Goal: Task Accomplishment & Management: Use online tool/utility

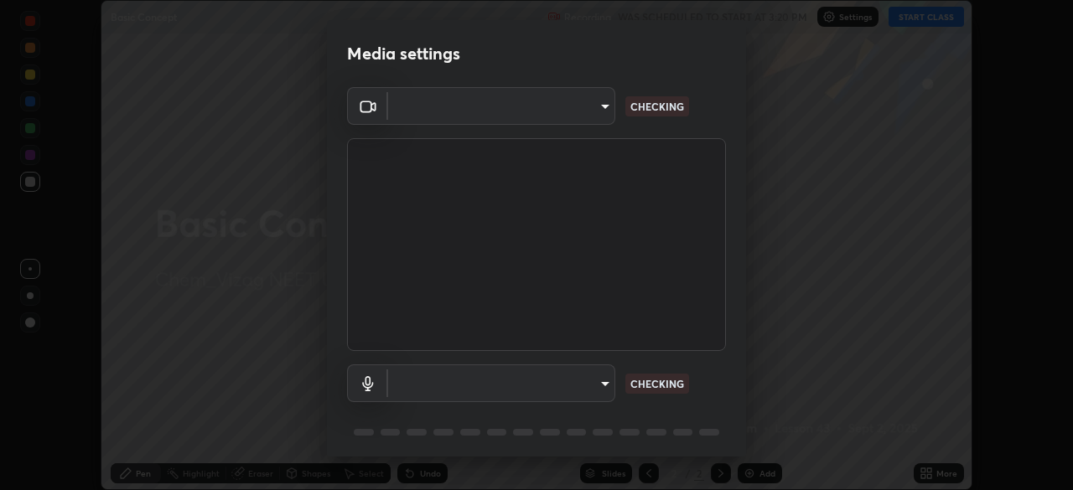
scroll to position [60, 0]
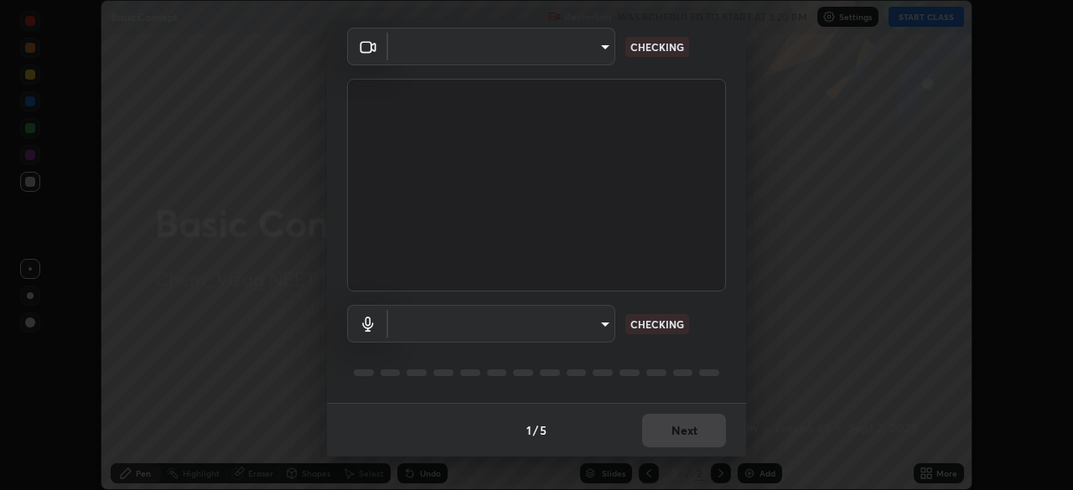
type input "da0c20431b424079349d444c11047d9f3d8fa2bd06c693e6a5e2fece50f7943c"
type input "b66cebb95c1e11d2a4921e936fa2f56bf0442747cf68a73d9fe71ba128f4f41d"
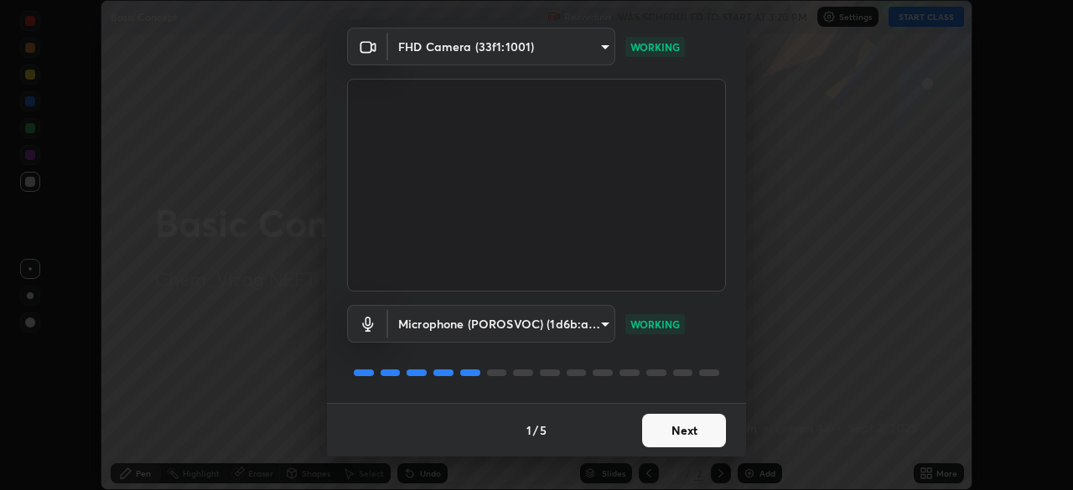
click at [679, 433] on button "Next" at bounding box center [684, 431] width 84 height 34
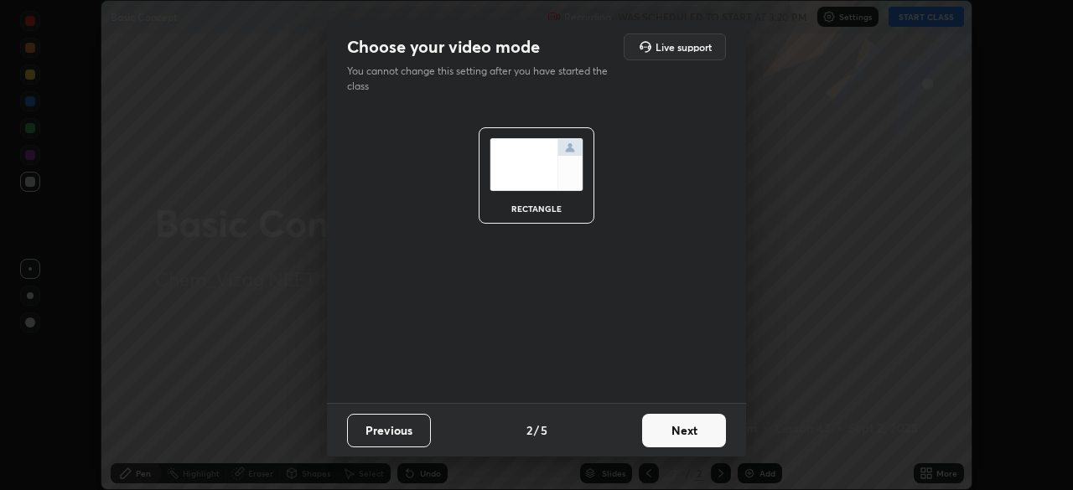
scroll to position [0, 0]
click at [681, 428] on button "Next" at bounding box center [684, 431] width 84 height 34
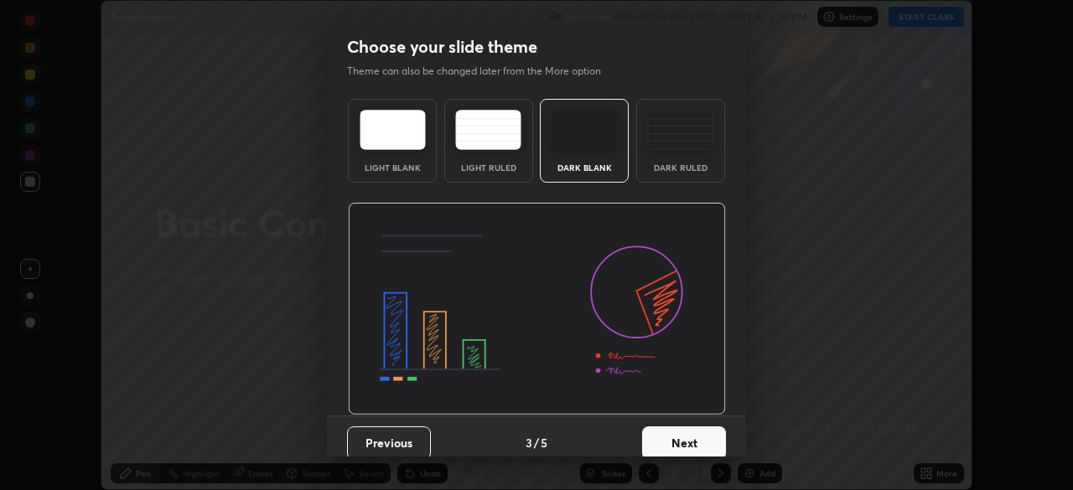
click at [685, 429] on button "Next" at bounding box center [684, 444] width 84 height 34
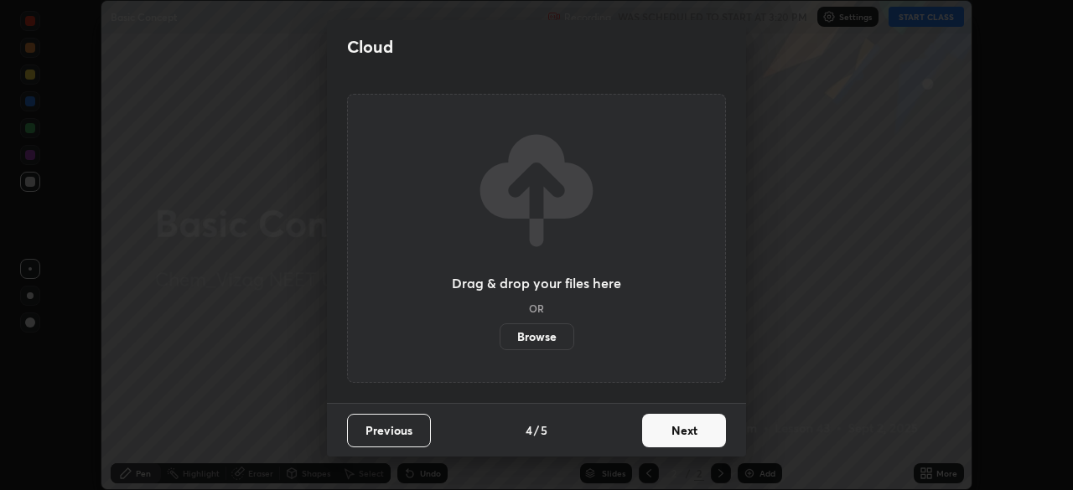
click at [691, 428] on button "Next" at bounding box center [684, 431] width 84 height 34
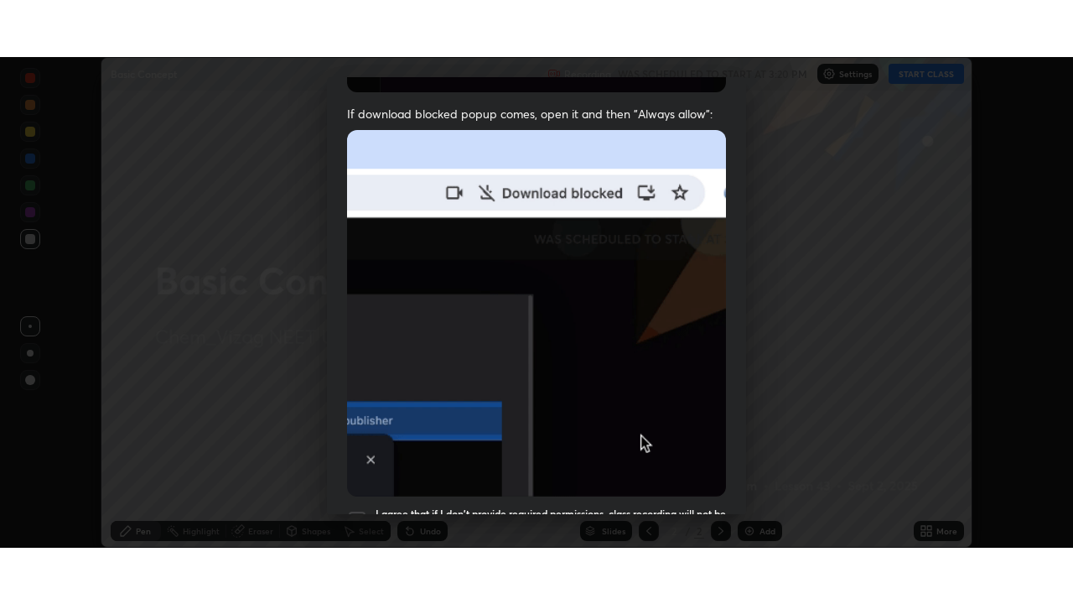
scroll to position [402, 0]
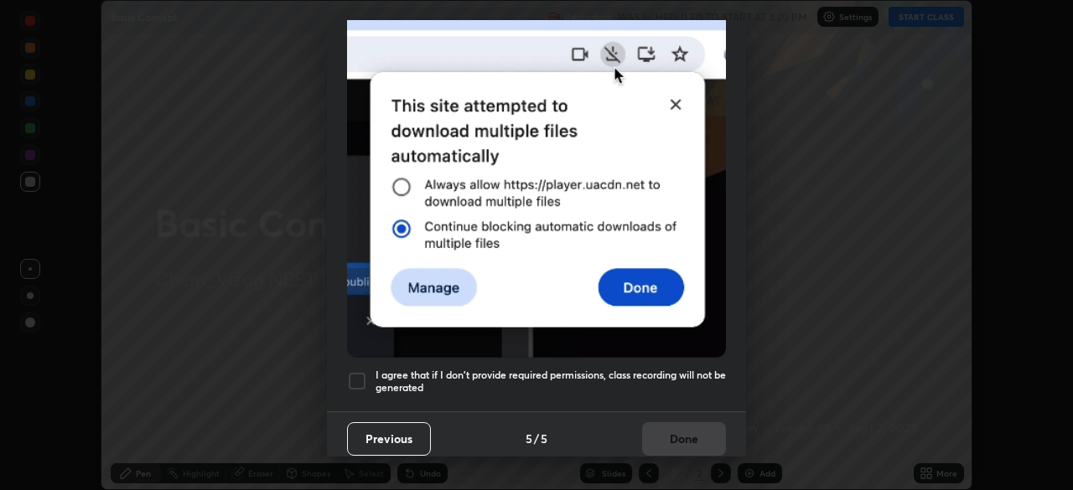
click at [359, 371] on div at bounding box center [357, 381] width 20 height 20
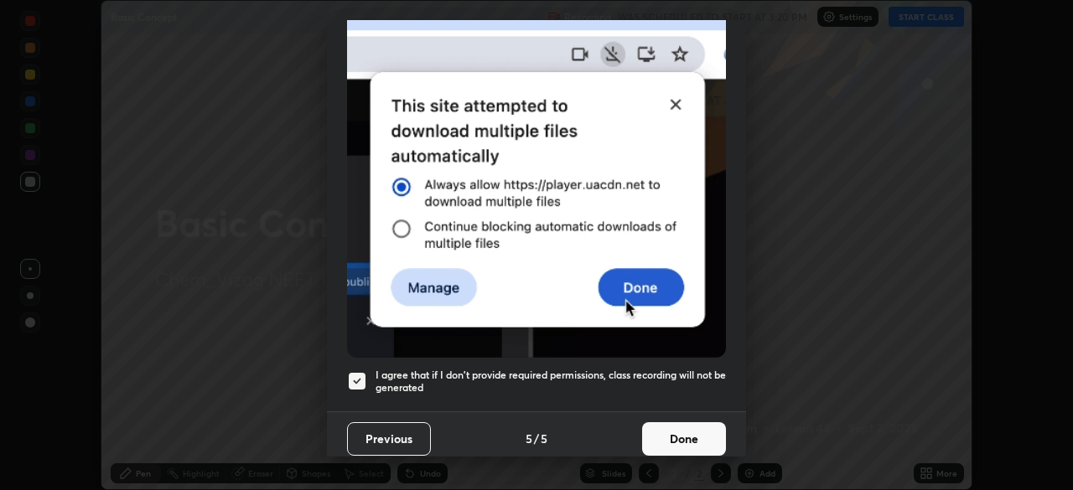
click at [673, 436] on button "Done" at bounding box center [684, 440] width 84 height 34
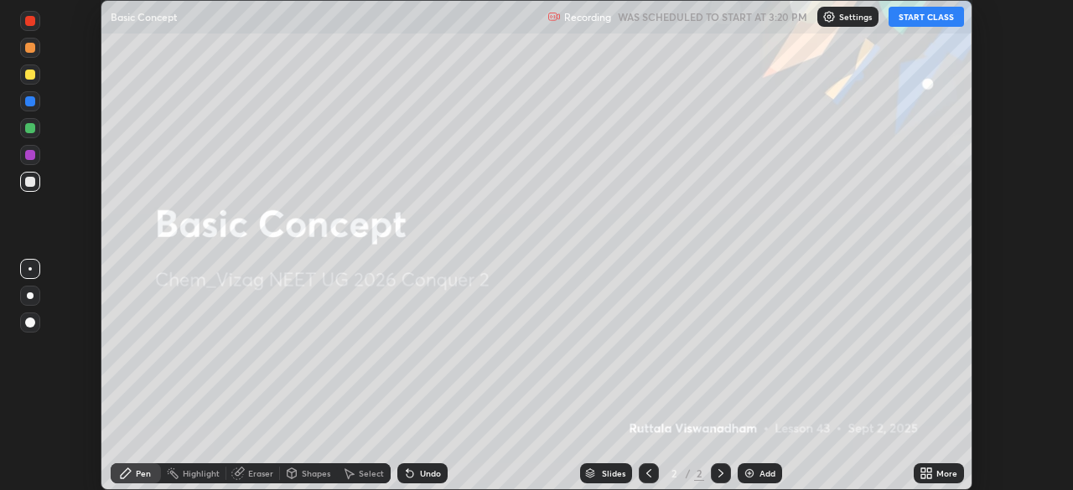
click at [931, 15] on button "START CLASS" at bounding box center [926, 17] width 75 height 20
click at [929, 470] on icon at bounding box center [929, 471] width 4 height 4
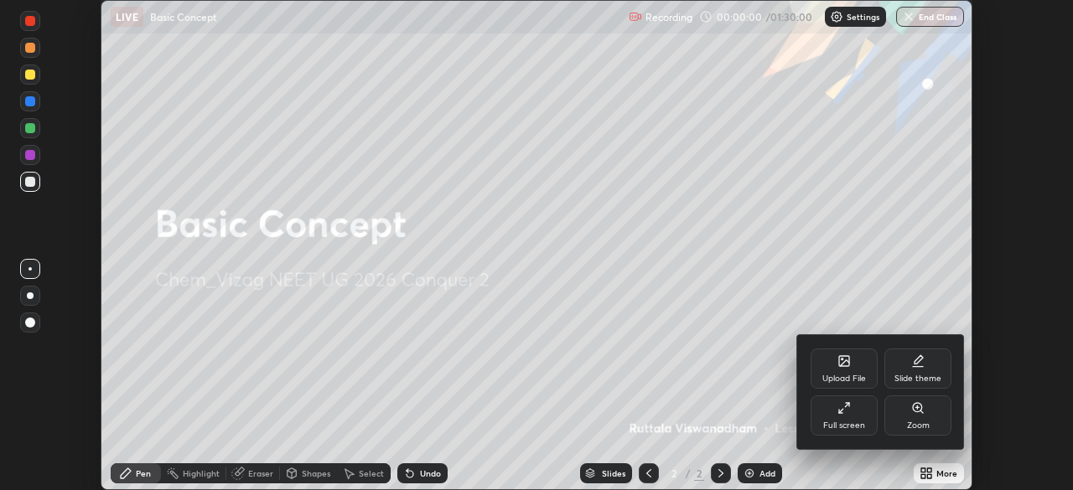
click at [853, 412] on div "Full screen" at bounding box center [844, 416] width 67 height 40
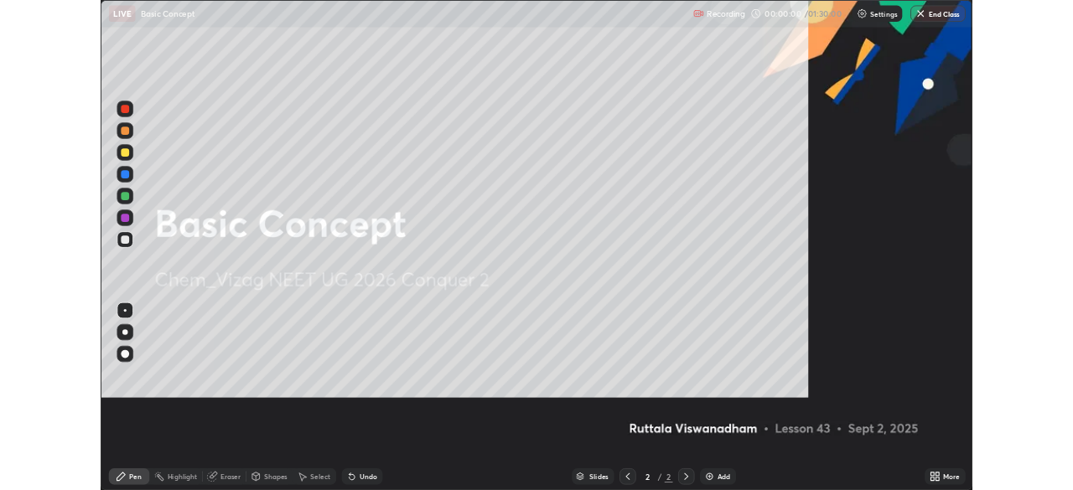
scroll to position [604, 1073]
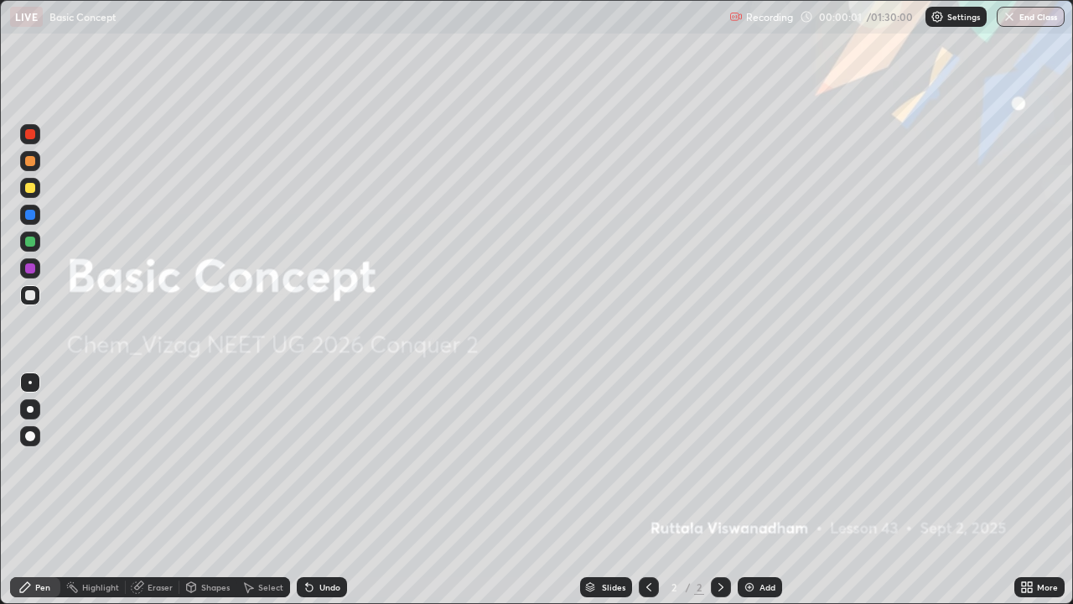
click at [754, 490] on img at bounding box center [749, 586] width 13 height 13
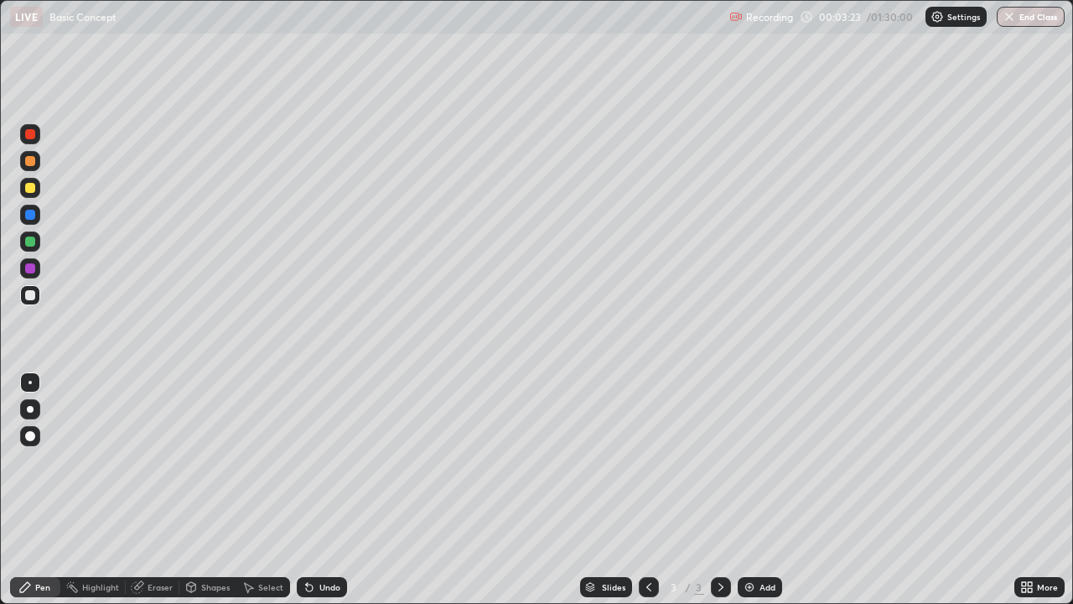
click at [33, 189] on div at bounding box center [30, 188] width 10 height 10
click at [29, 295] on div at bounding box center [30, 295] width 10 height 10
click at [906, 490] on div "Slides 3 / 3 Add" at bounding box center [680, 587] width 667 height 34
click at [261, 490] on div "Select" at bounding box center [263, 587] width 54 height 20
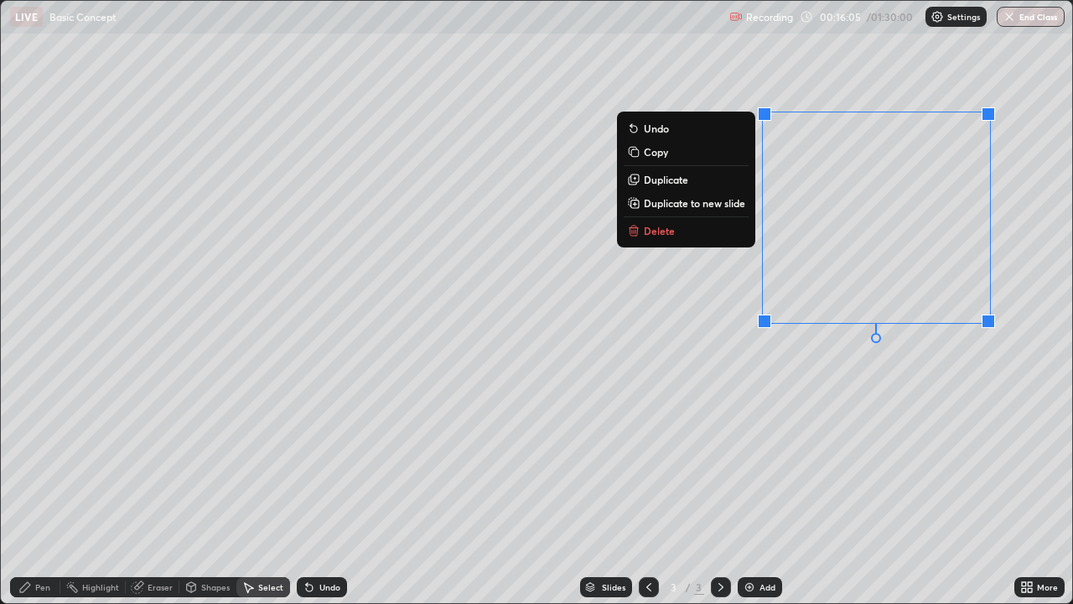
click at [687, 231] on button "Delete" at bounding box center [686, 230] width 125 height 20
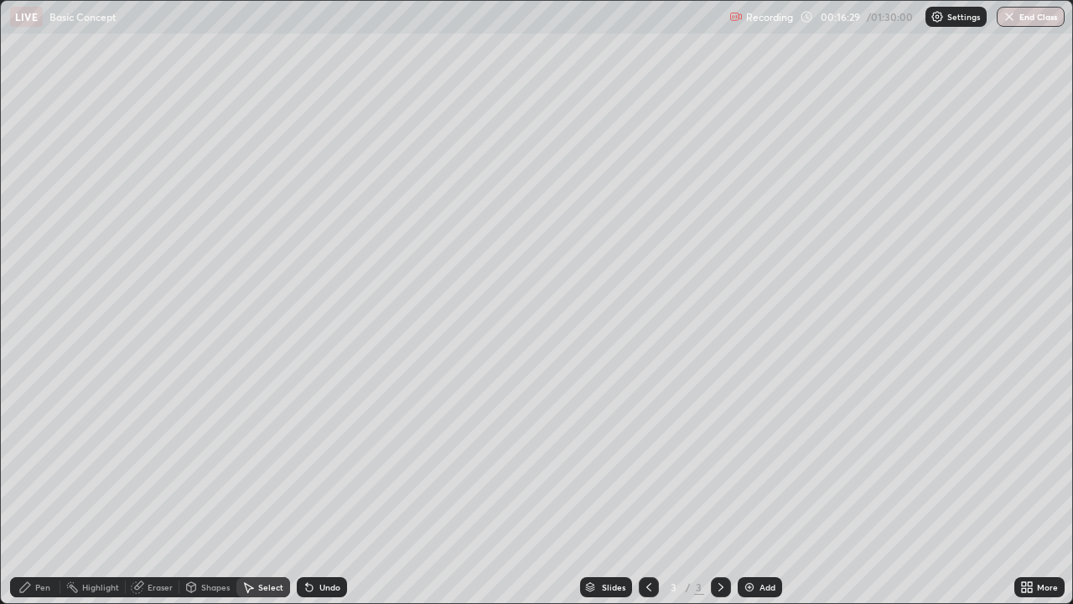
click at [39, 490] on div "Pen" at bounding box center [42, 587] width 15 height 8
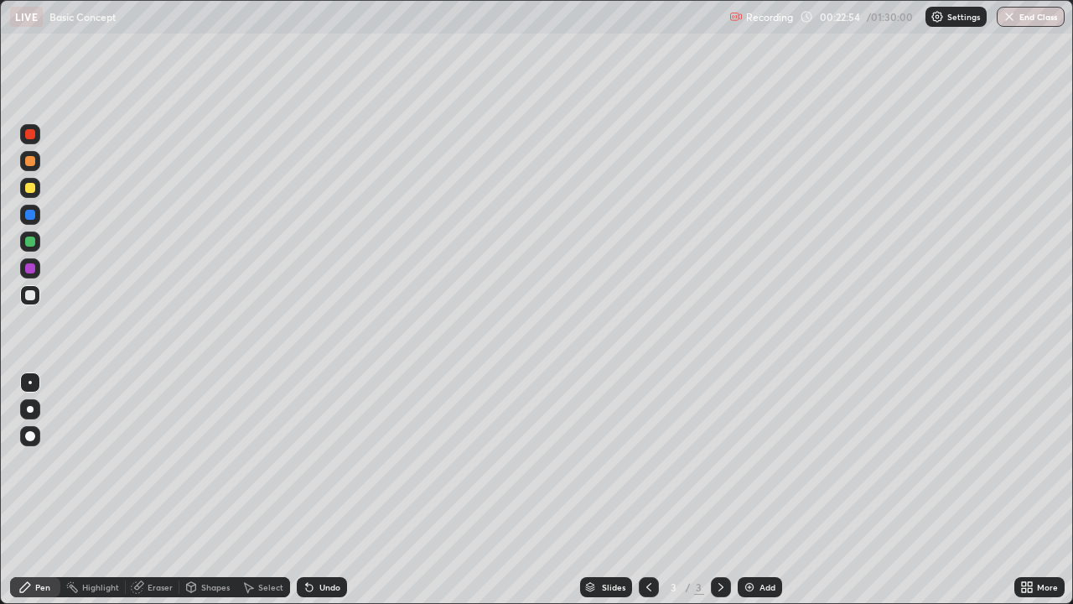
click at [760, 490] on div "Add" at bounding box center [768, 587] width 16 height 8
click at [329, 490] on div "Undo" at bounding box center [329, 587] width 21 height 8
click at [328, 490] on div "Undo" at bounding box center [329, 587] width 21 height 8
click at [325, 490] on div "Undo" at bounding box center [329, 587] width 21 height 8
click at [319, 490] on div "Undo" at bounding box center [329, 587] width 21 height 8
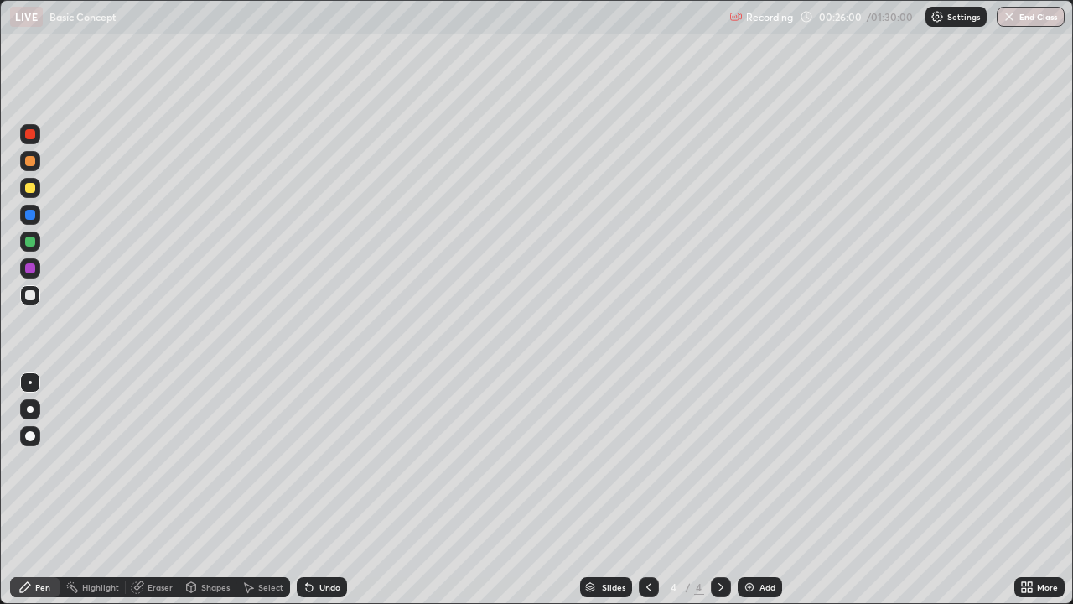
click at [326, 490] on div "Undo" at bounding box center [329, 587] width 21 height 8
click at [158, 490] on div "Eraser" at bounding box center [160, 587] width 25 height 8
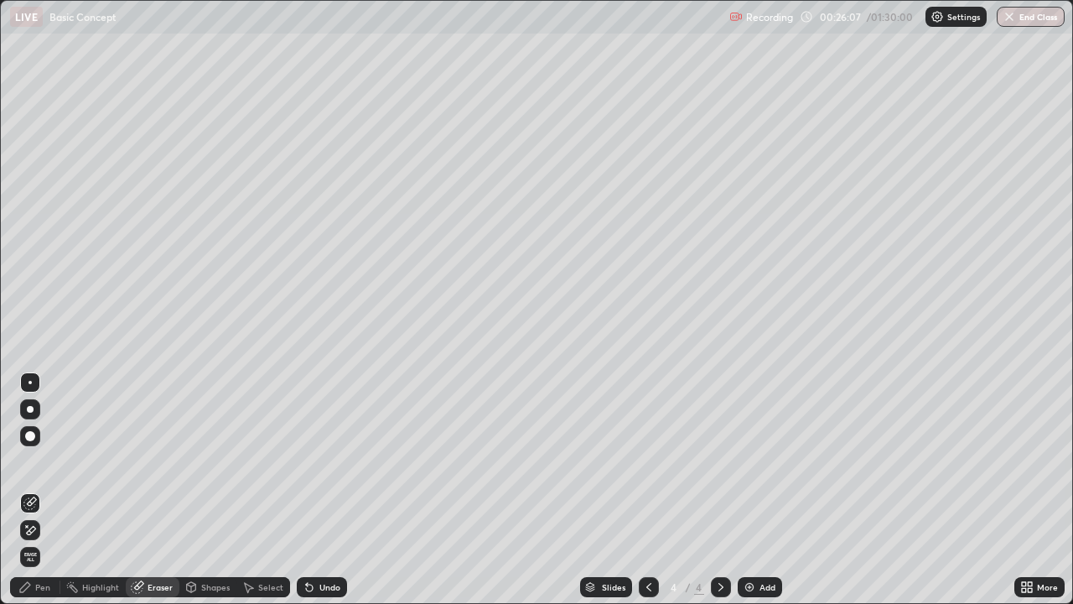
click at [49, 490] on div "Pen" at bounding box center [42, 587] width 15 height 8
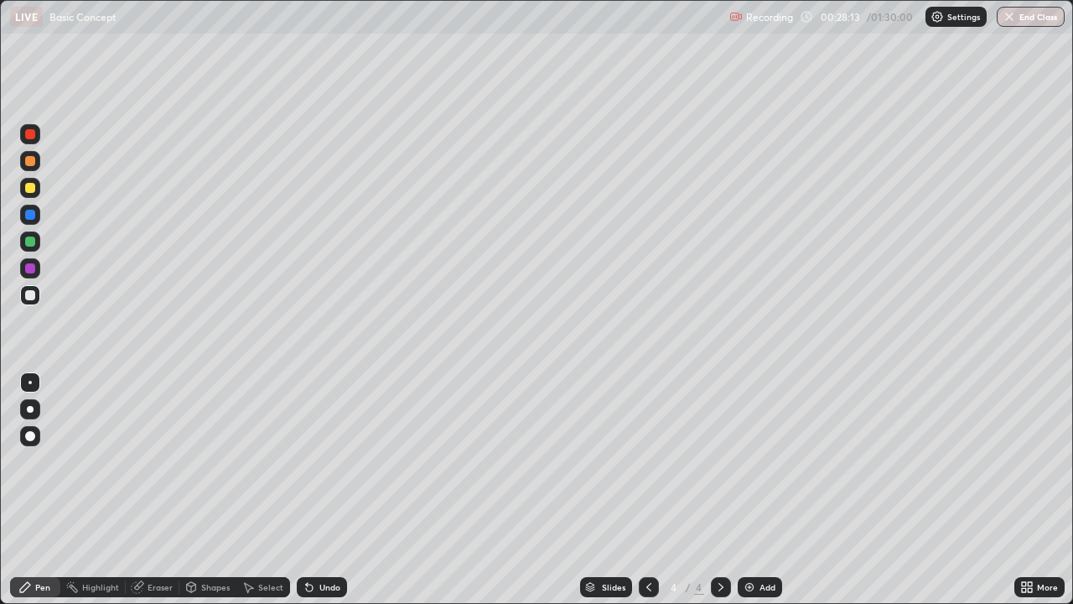
click at [754, 490] on div "Add" at bounding box center [760, 587] width 44 height 20
click at [150, 490] on div "Eraser" at bounding box center [160, 587] width 25 height 8
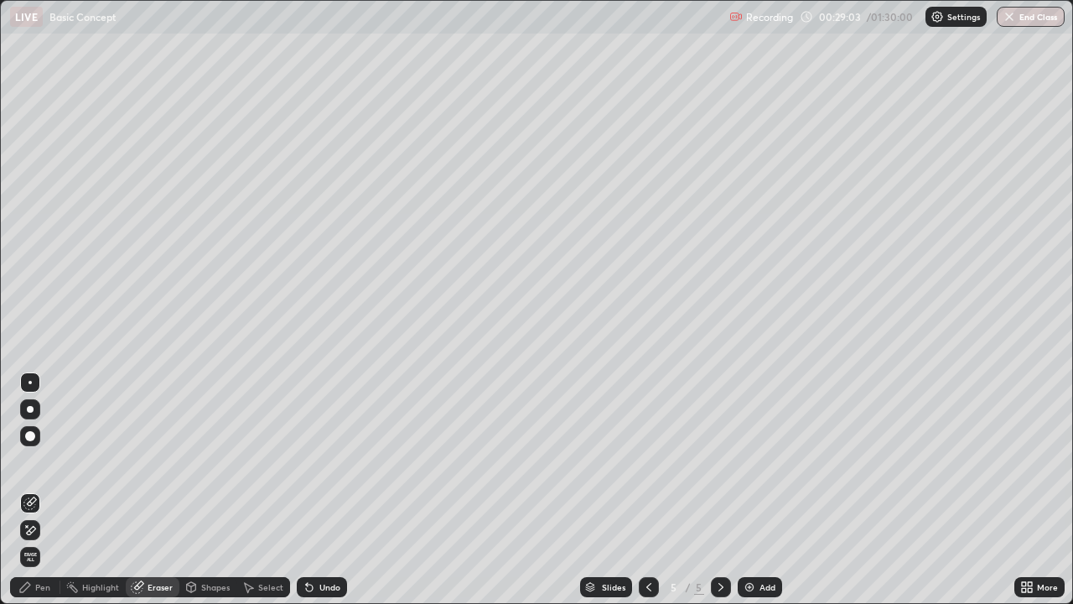
click at [25, 490] on icon at bounding box center [25, 587] width 10 height 10
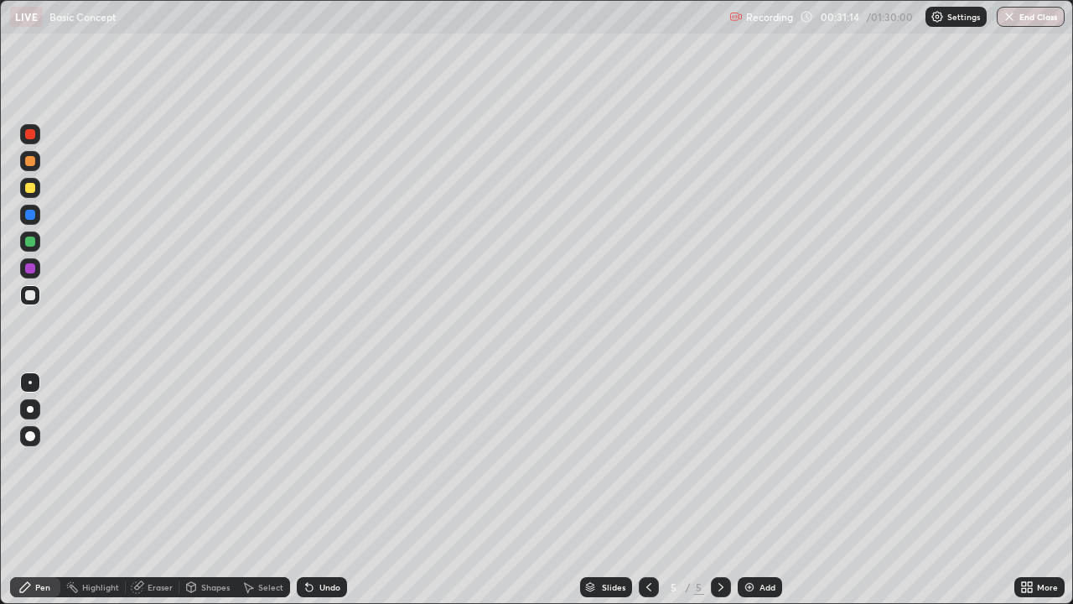
click at [746, 490] on img at bounding box center [749, 586] width 13 height 13
click at [320, 490] on div "Undo" at bounding box center [329, 587] width 21 height 8
click at [154, 490] on div "Eraser" at bounding box center [160, 587] width 25 height 8
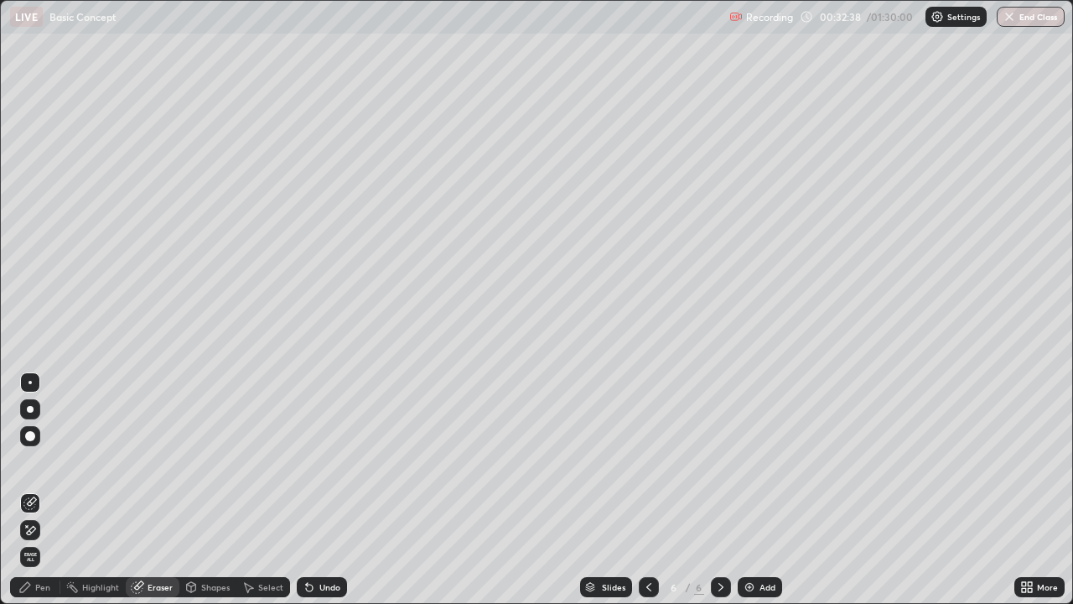
click at [34, 490] on div "Pen" at bounding box center [35, 587] width 50 height 20
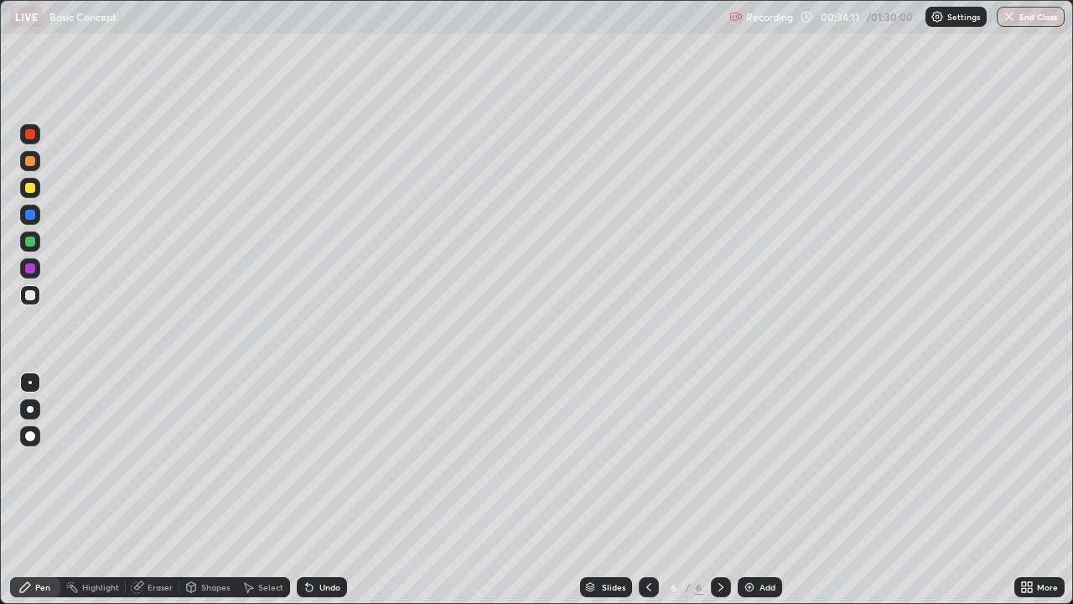
click at [28, 215] on div at bounding box center [30, 215] width 10 height 10
click at [756, 490] on div "Add" at bounding box center [760, 587] width 44 height 20
click at [31, 186] on div at bounding box center [30, 188] width 10 height 10
click at [324, 490] on div "Undo" at bounding box center [329, 587] width 21 height 8
click at [29, 292] on div at bounding box center [30, 295] width 10 height 10
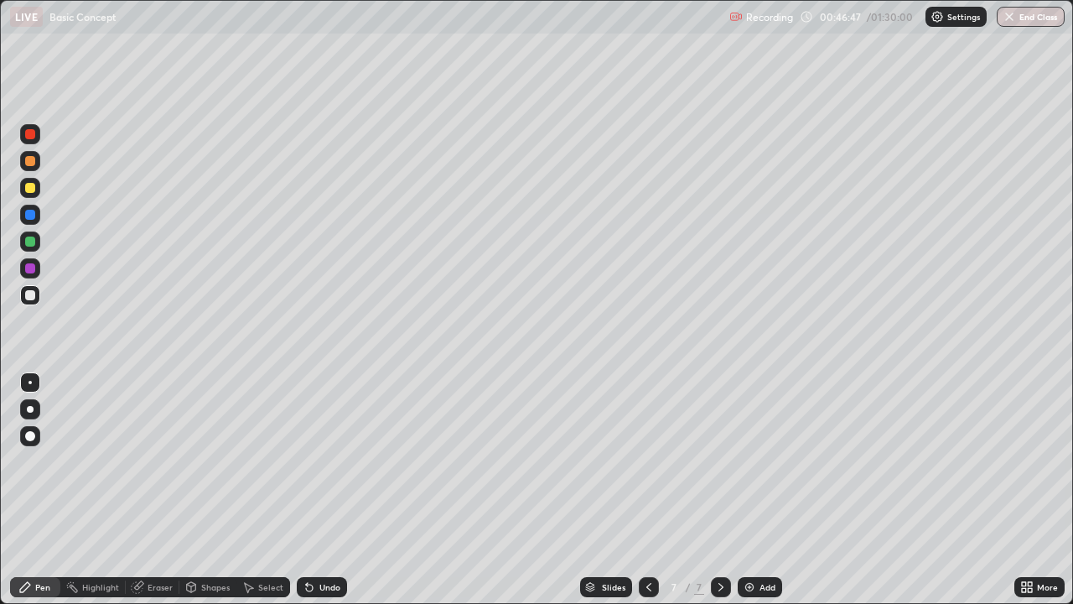
click at [148, 490] on div "Eraser" at bounding box center [160, 587] width 25 height 8
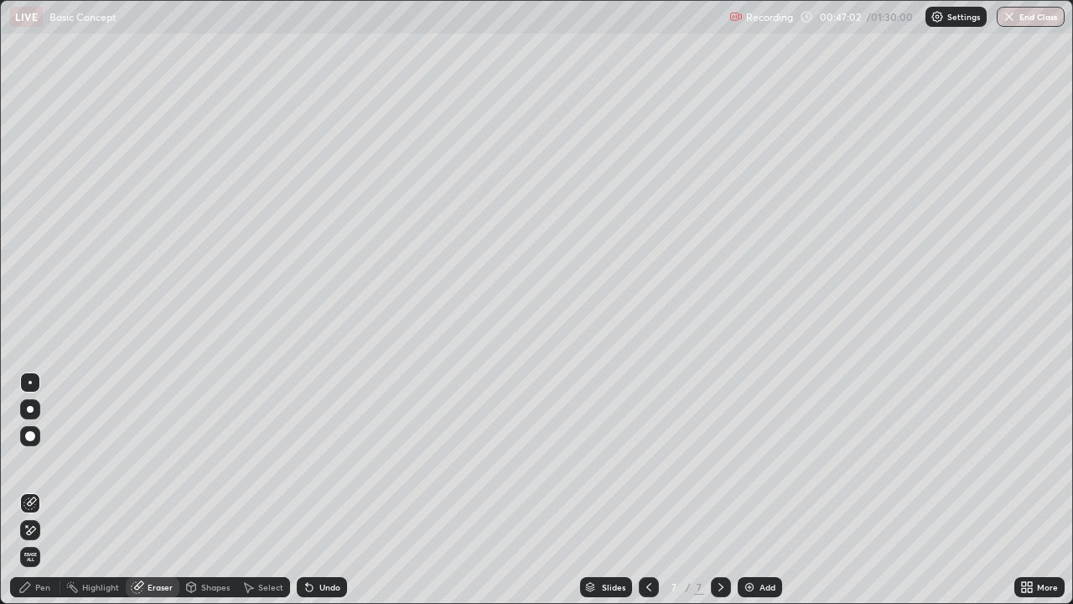
click at [29, 490] on icon at bounding box center [25, 587] width 10 height 10
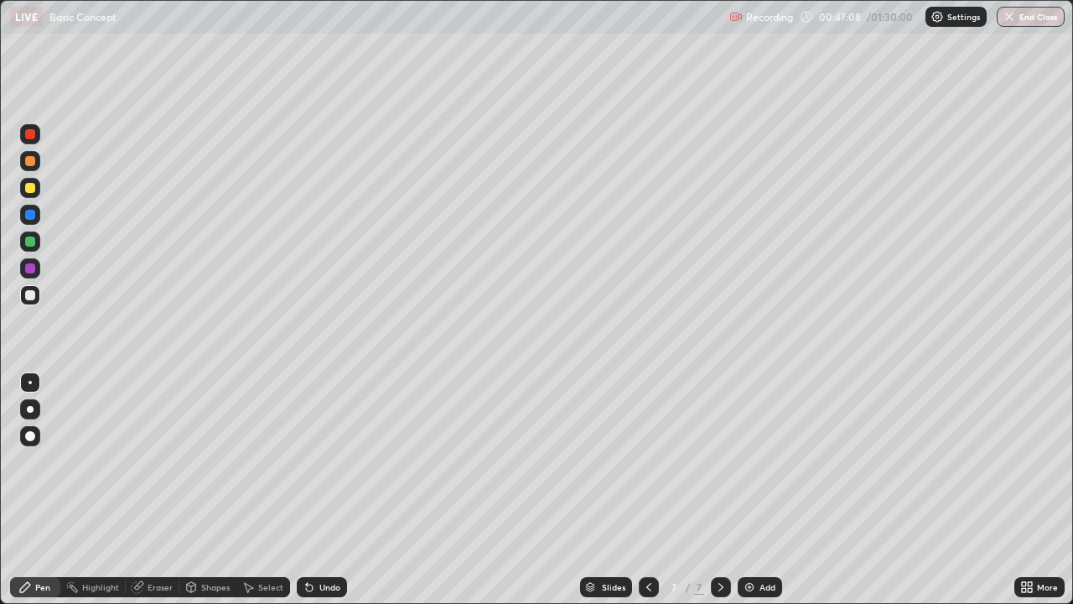
click at [144, 490] on div "Eraser" at bounding box center [153, 587] width 54 height 20
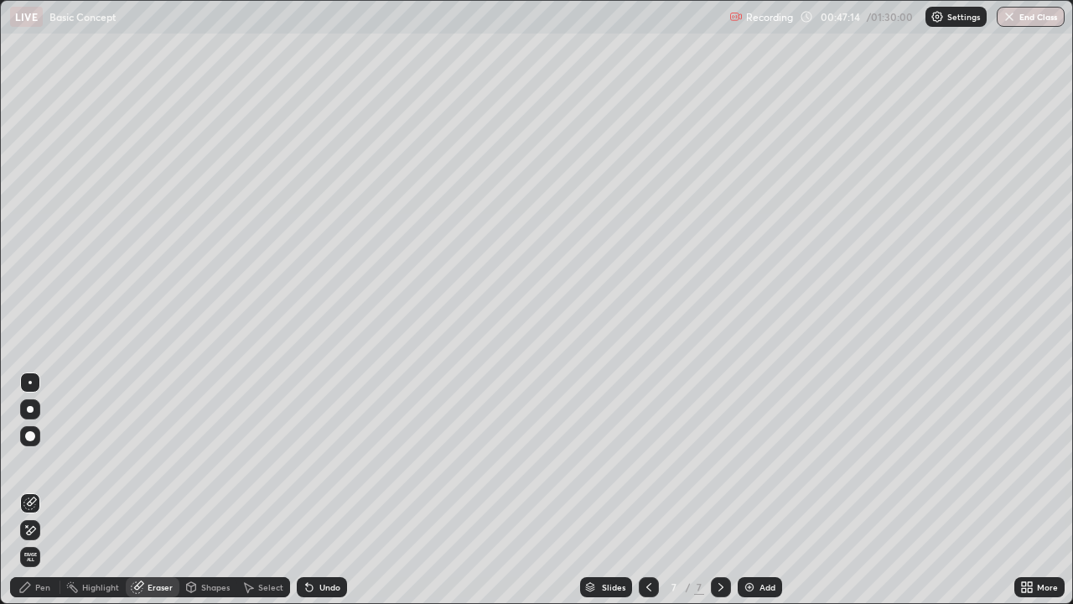
click at [31, 490] on icon at bounding box center [24, 586] width 13 height 13
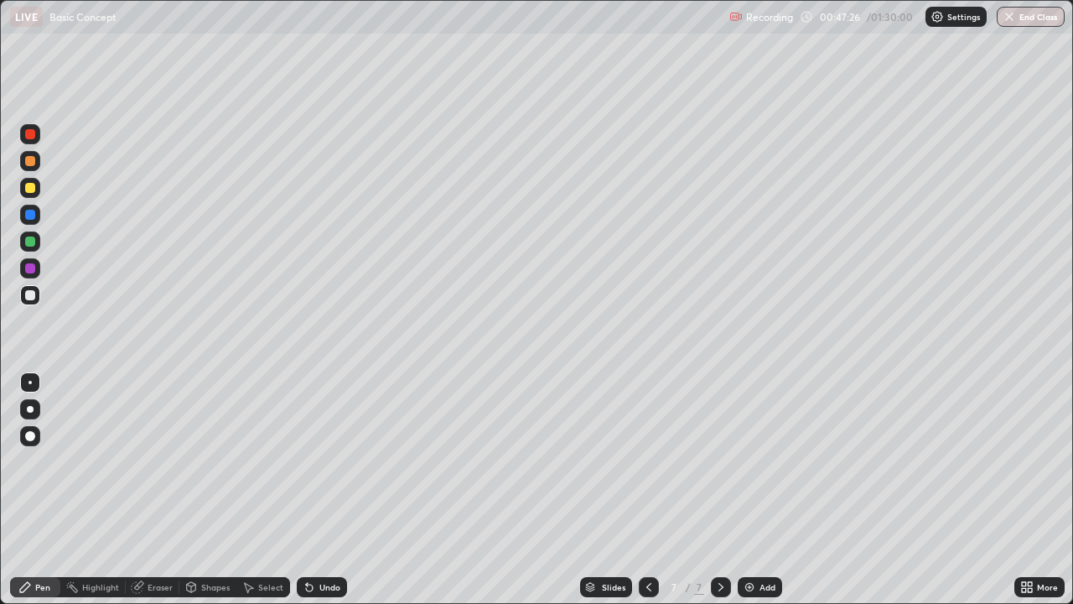
click at [94, 490] on div "Highlight" at bounding box center [100, 587] width 37 height 8
click at [149, 490] on div "Eraser" at bounding box center [160, 587] width 25 height 8
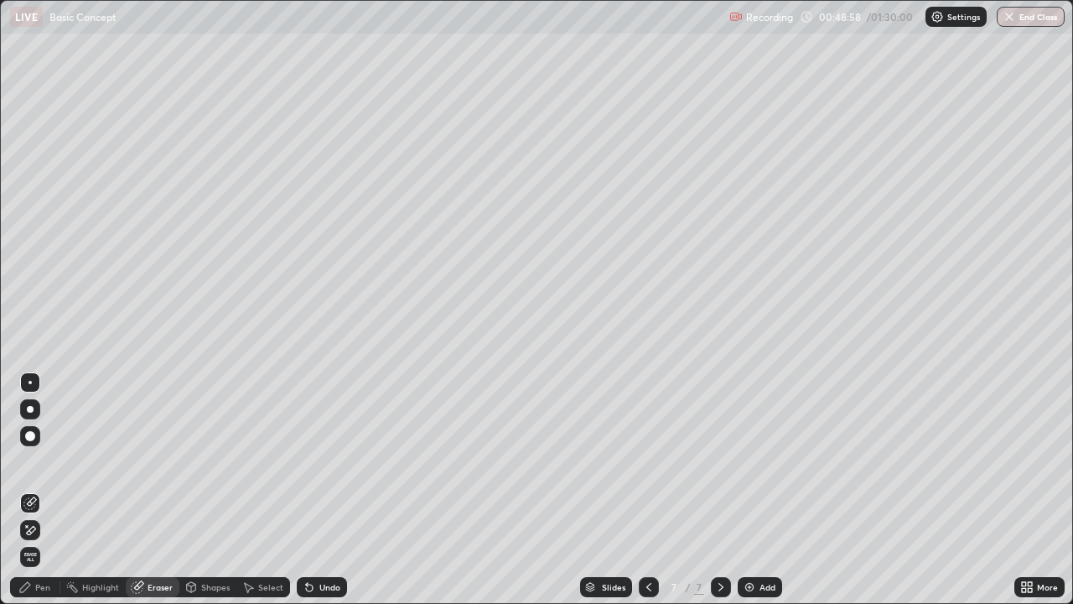
click at [44, 490] on div "Pen" at bounding box center [42, 587] width 15 height 8
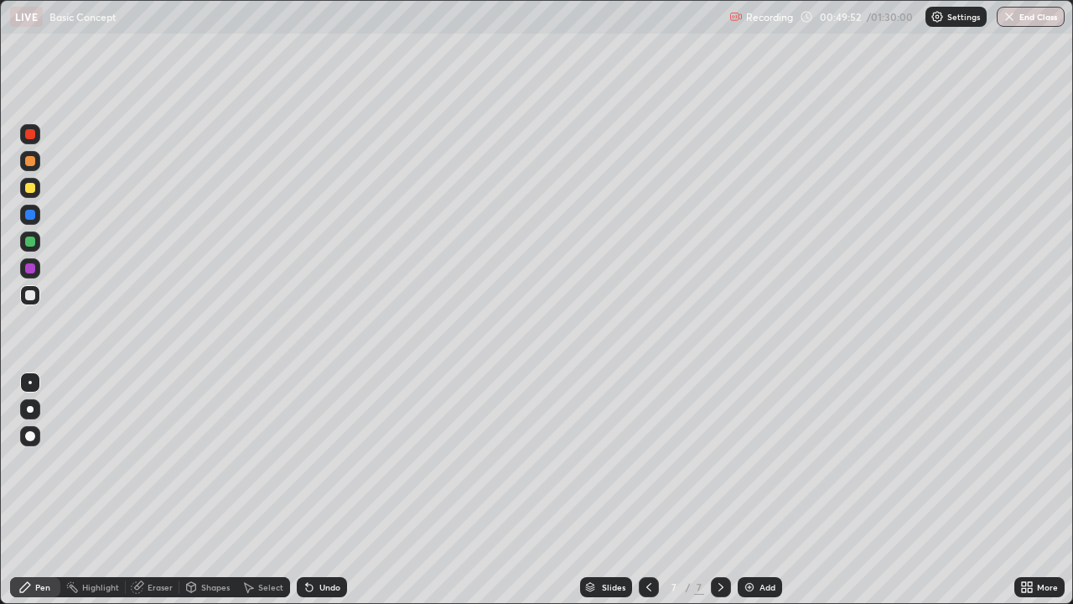
click at [756, 490] on div "Add" at bounding box center [760, 587] width 44 height 20
click at [37, 189] on div at bounding box center [30, 188] width 20 height 20
click at [30, 288] on div at bounding box center [30, 295] width 20 height 20
click at [319, 490] on div "Undo" at bounding box center [329, 587] width 21 height 8
click at [324, 490] on div "Undo" at bounding box center [329, 587] width 21 height 8
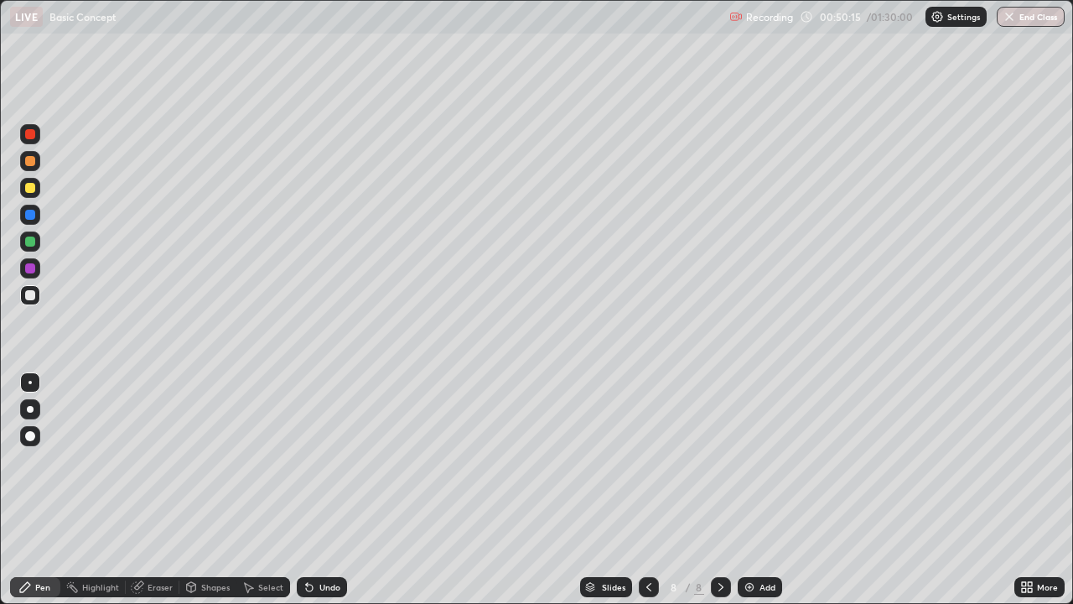
click at [325, 490] on div "Undo" at bounding box center [329, 587] width 21 height 8
click at [329, 490] on div "Undo" at bounding box center [329, 587] width 21 height 8
click at [762, 490] on div "Add" at bounding box center [760, 587] width 44 height 20
click at [325, 490] on div "Undo" at bounding box center [329, 587] width 21 height 8
click at [327, 490] on div "Undo" at bounding box center [329, 587] width 21 height 8
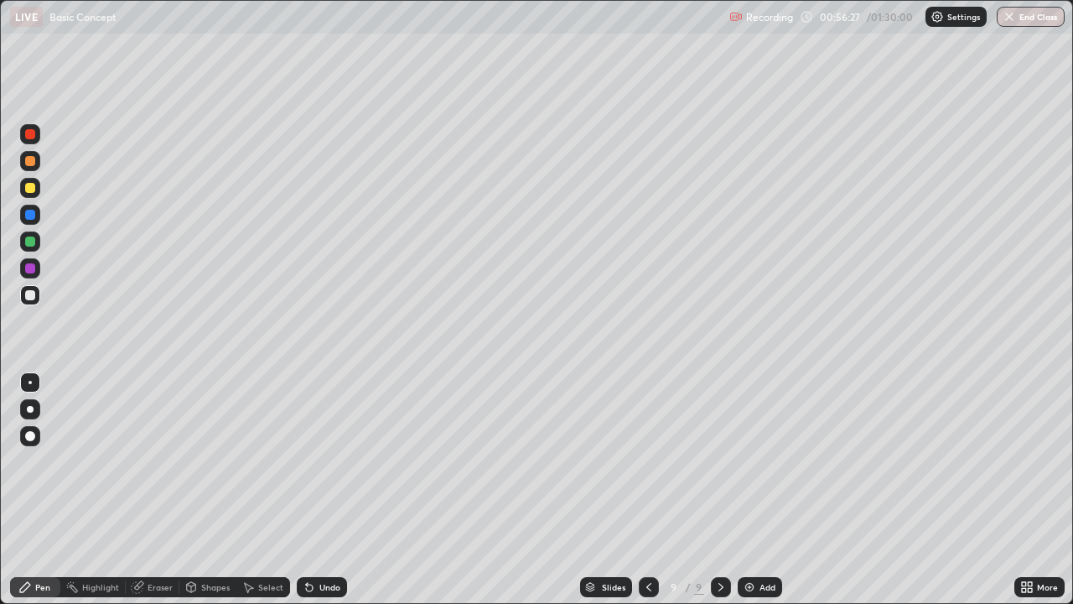
click at [324, 490] on div "Undo" at bounding box center [322, 587] width 50 height 20
click at [321, 490] on div "Undo" at bounding box center [322, 587] width 50 height 20
click at [319, 490] on div "Undo" at bounding box center [322, 587] width 50 height 20
click at [32, 290] on div at bounding box center [30, 295] width 10 height 10
click at [324, 490] on div "Undo" at bounding box center [322, 587] width 50 height 20
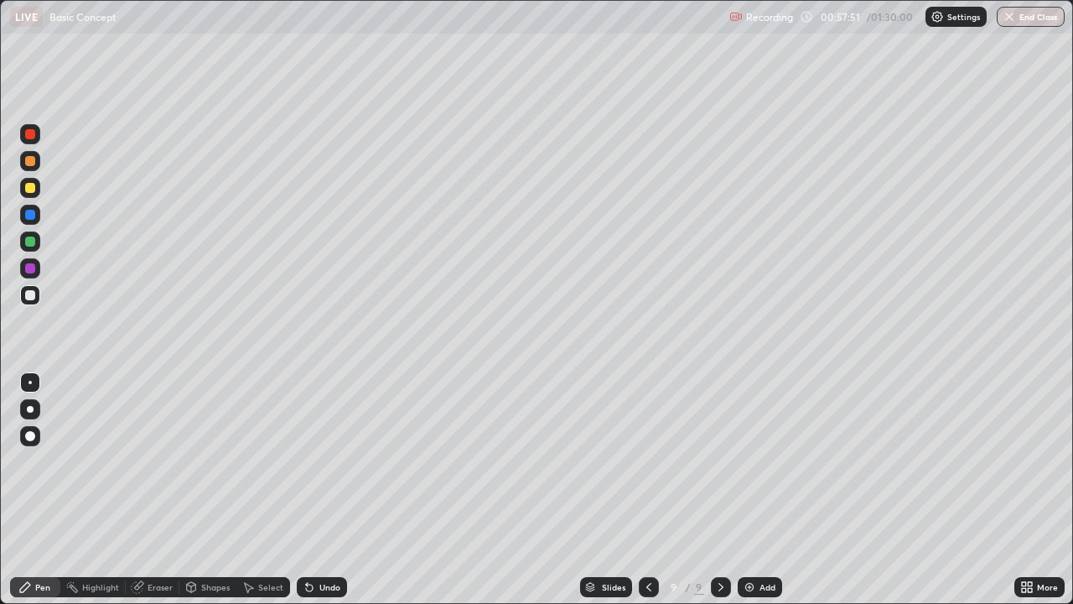
click at [264, 490] on div "Select" at bounding box center [270, 587] width 25 height 8
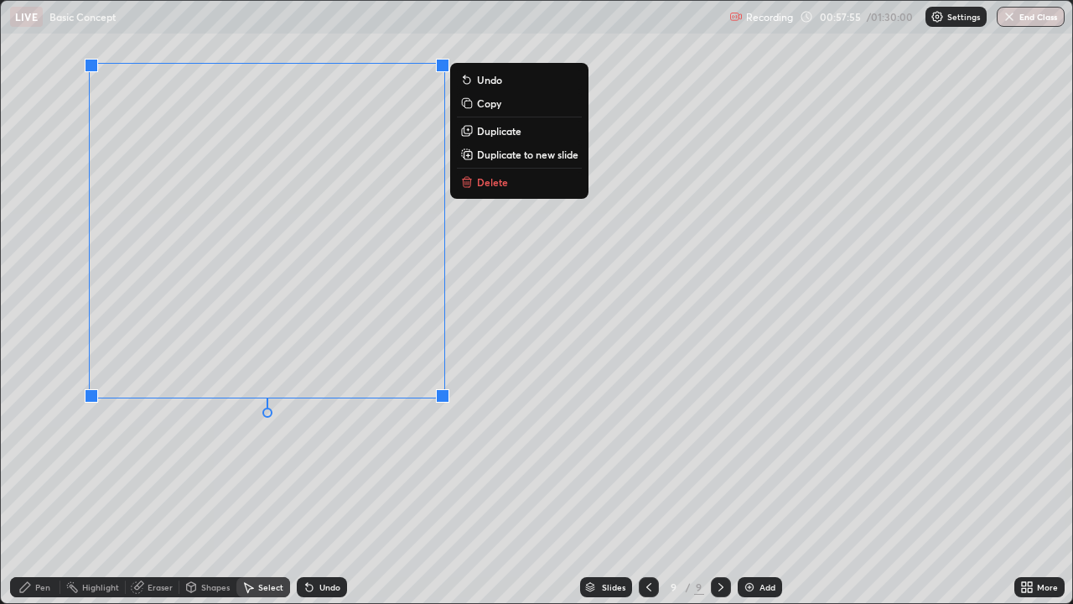
click at [54, 163] on div "0 ° Undo Copy Duplicate Duplicate to new slide Delete" at bounding box center [536, 302] width 1071 height 602
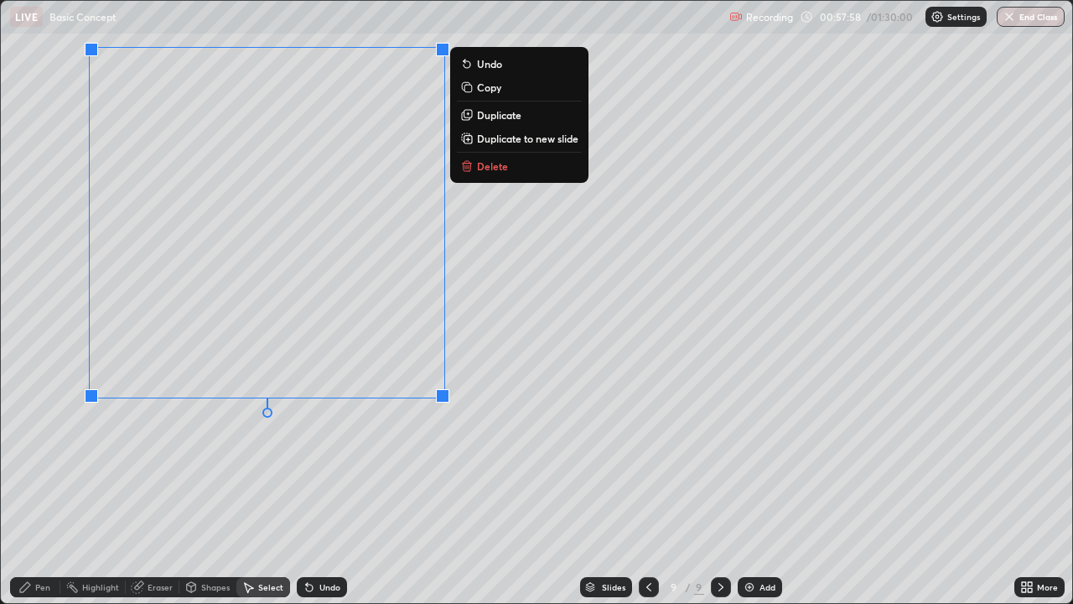
click at [503, 119] on p "Duplicate" at bounding box center [499, 114] width 44 height 13
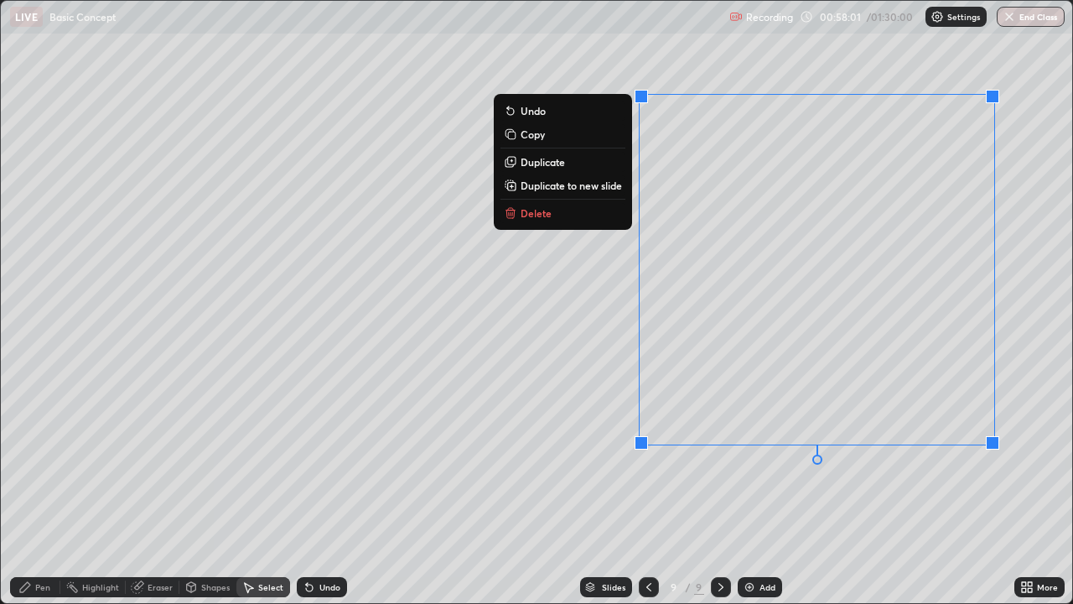
click at [609, 460] on div "0 ° Undo Copy Duplicate Duplicate to new slide Delete" at bounding box center [536, 302] width 1071 height 602
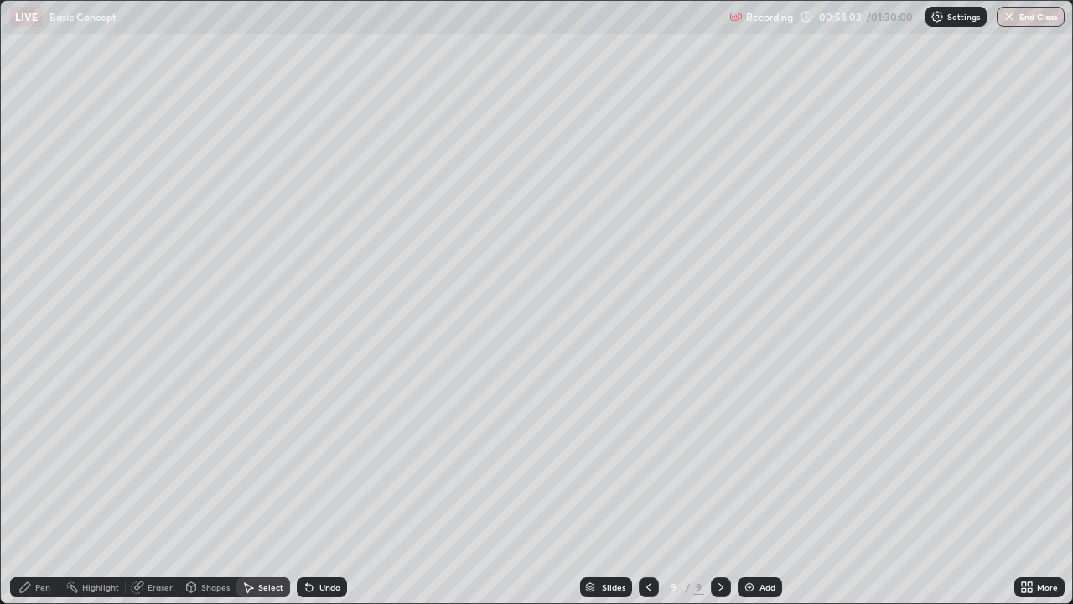
click at [154, 490] on div "Eraser" at bounding box center [160, 587] width 25 height 8
click at [39, 490] on div "Pen" at bounding box center [42, 587] width 15 height 8
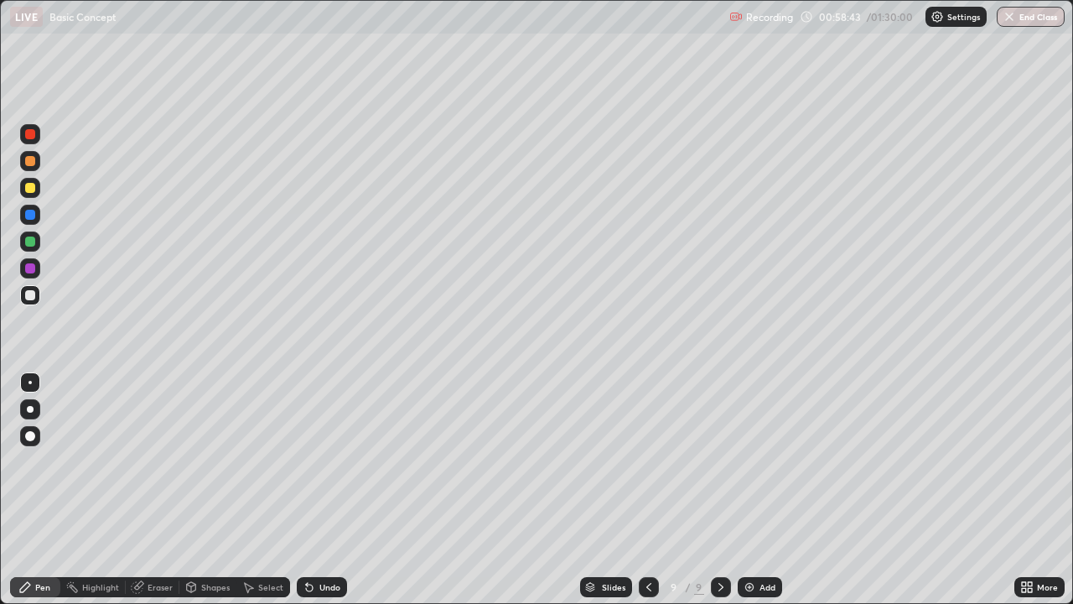
click at [29, 190] on div at bounding box center [30, 188] width 10 height 10
click at [28, 210] on div at bounding box center [30, 215] width 10 height 10
click at [319, 490] on div "Undo" at bounding box center [329, 587] width 21 height 8
click at [325, 490] on div "Undo" at bounding box center [329, 587] width 21 height 8
click at [752, 490] on div "Add" at bounding box center [760, 587] width 44 height 20
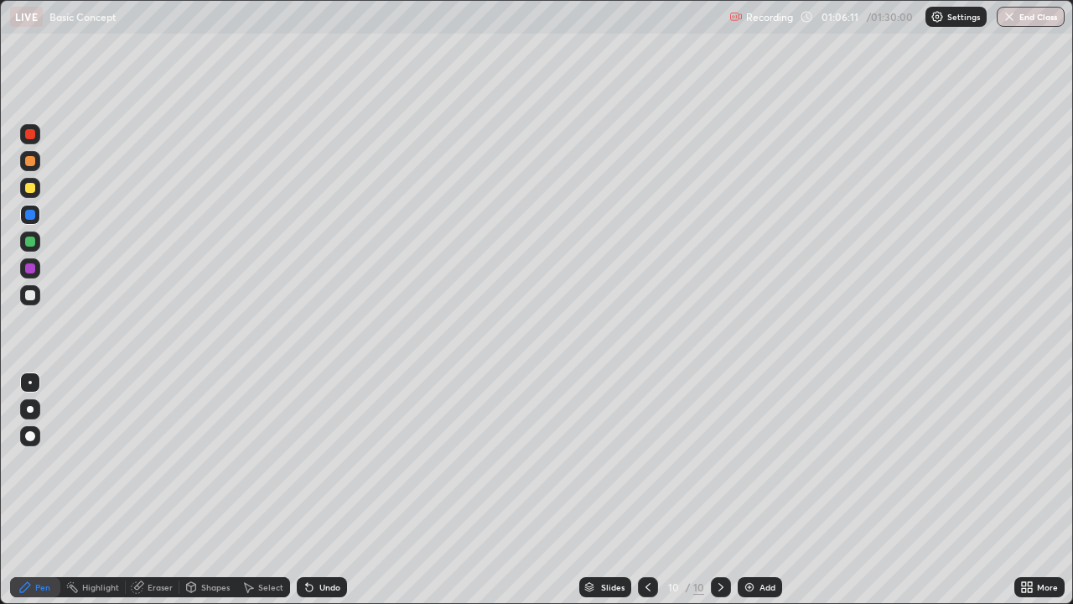
click at [29, 187] on div at bounding box center [30, 188] width 10 height 10
click at [30, 291] on div at bounding box center [30, 295] width 10 height 10
click at [23, 291] on div at bounding box center [30, 295] width 20 height 20
click at [266, 490] on div "Select" at bounding box center [270, 587] width 25 height 8
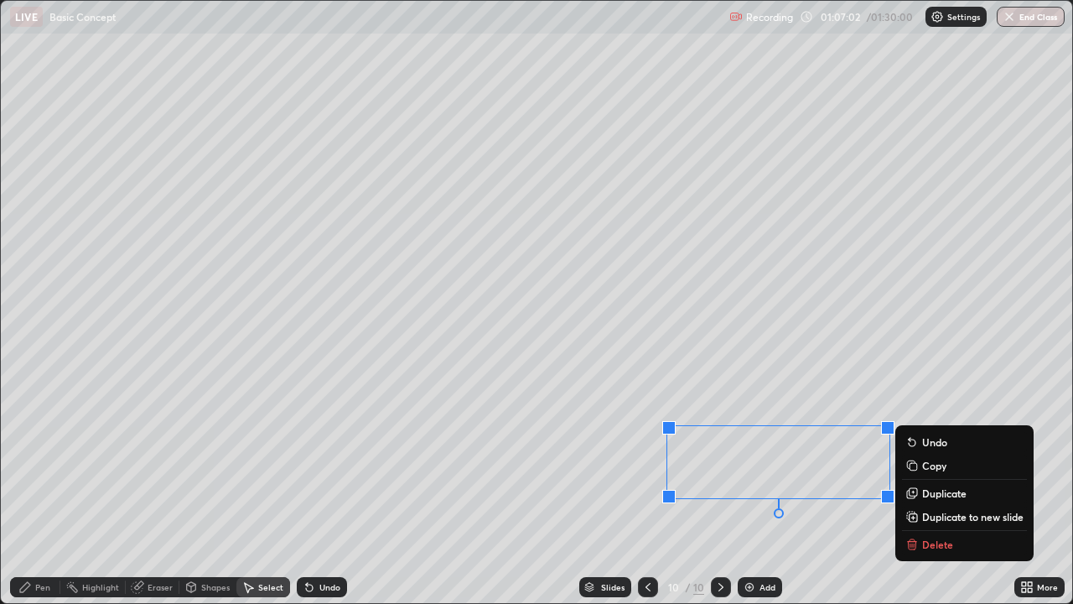
click at [926, 490] on p "Duplicate" at bounding box center [944, 492] width 44 height 13
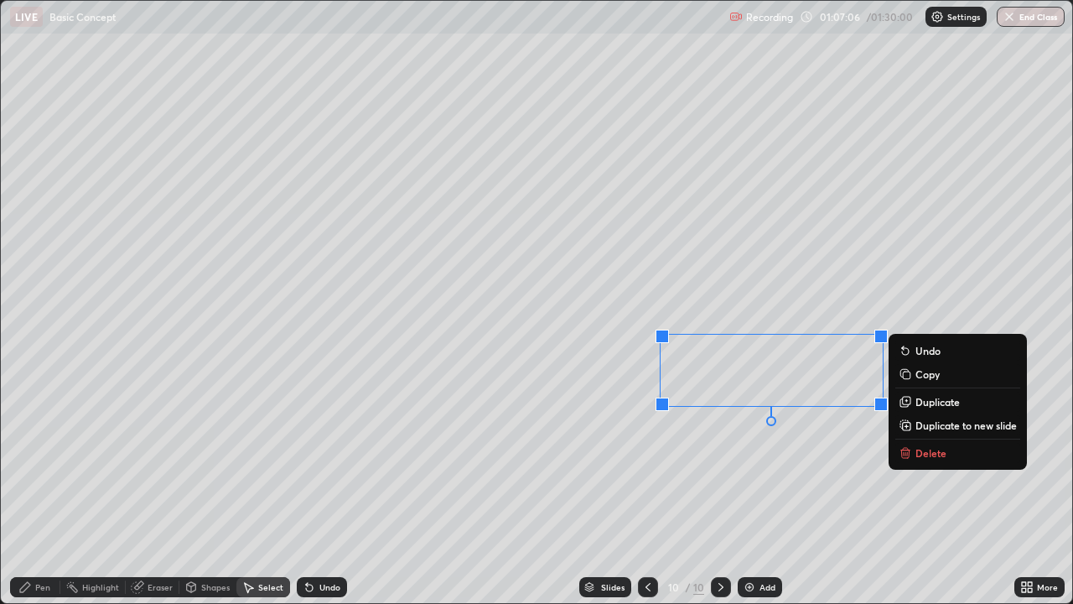
click at [928, 490] on div "0 ° Undo Copy Duplicate Duplicate to new slide Delete" at bounding box center [536, 302] width 1071 height 602
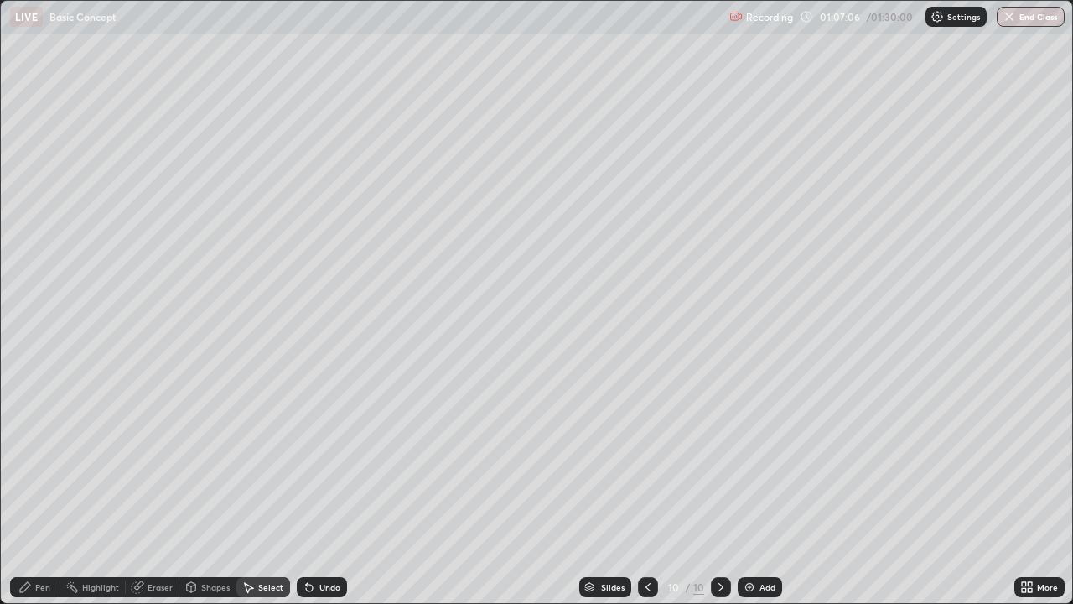
click at [40, 490] on div "Pen" at bounding box center [35, 587] width 50 height 20
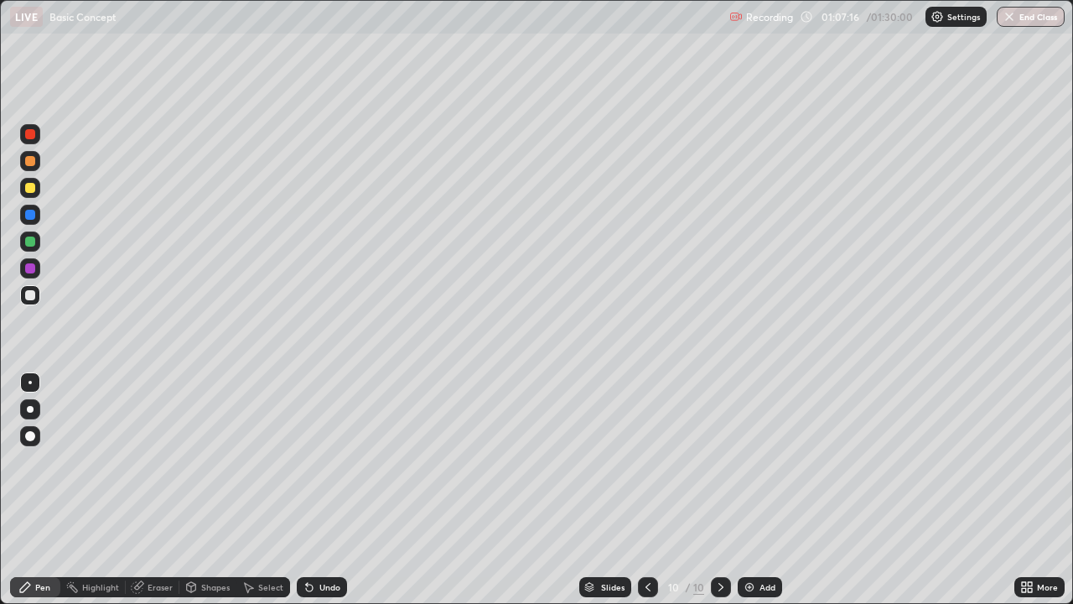
click at [1029, 490] on icon at bounding box center [1030, 584] width 4 height 4
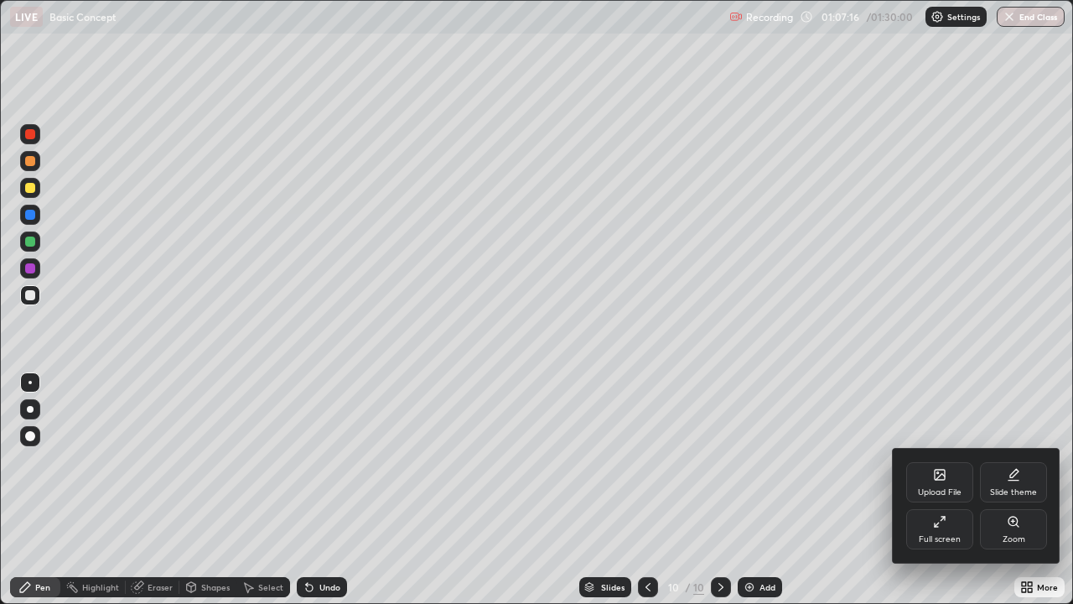
click at [951, 490] on div "Full screen" at bounding box center [940, 539] width 42 height 8
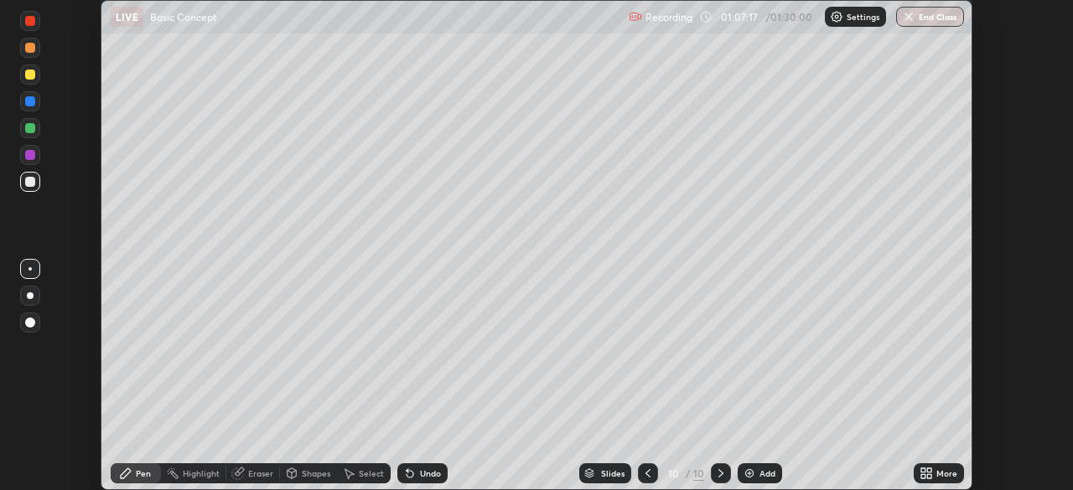
scroll to position [83340, 82758]
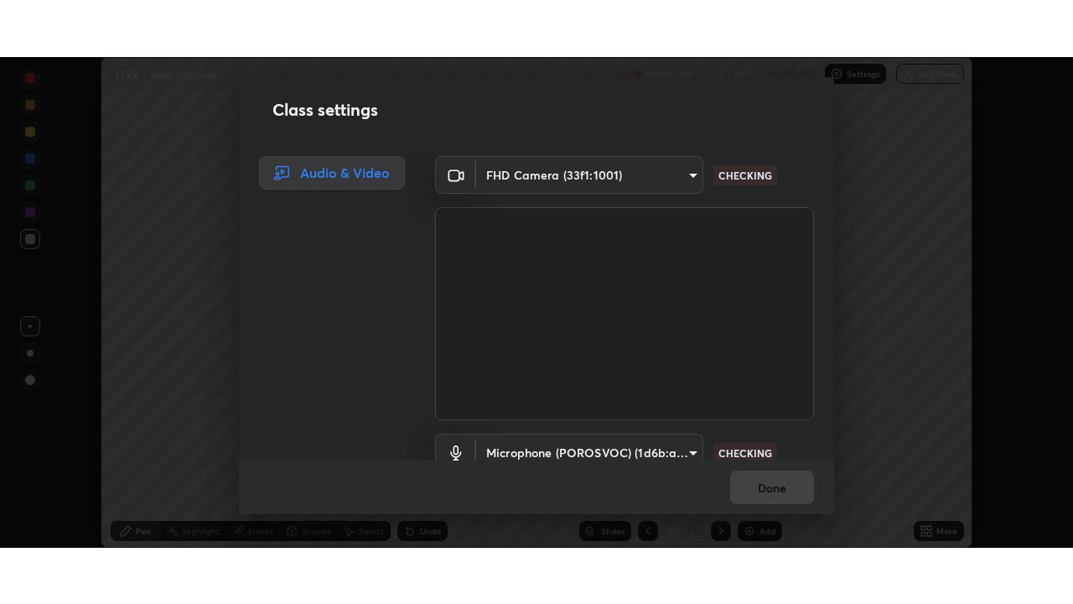
scroll to position [76, 0]
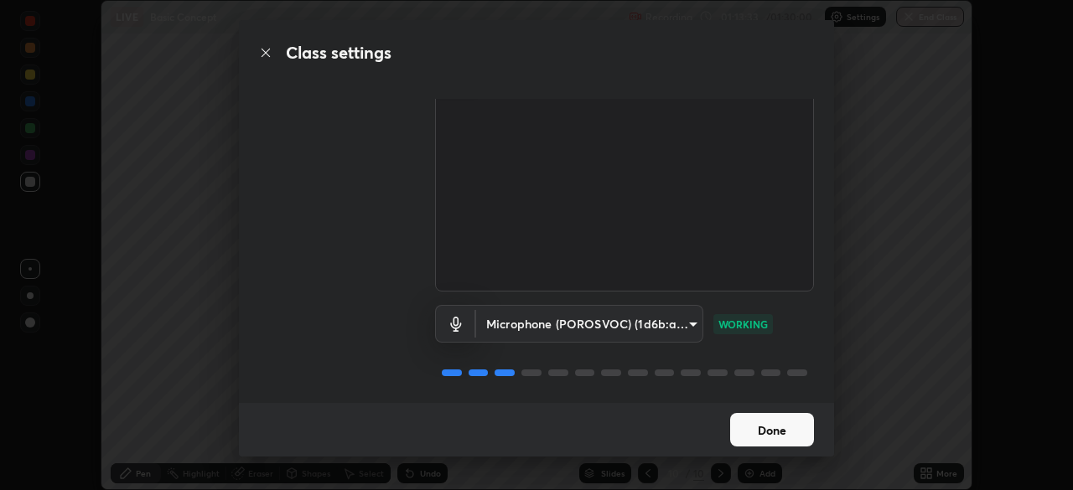
click at [747, 428] on button "Done" at bounding box center [772, 430] width 84 height 34
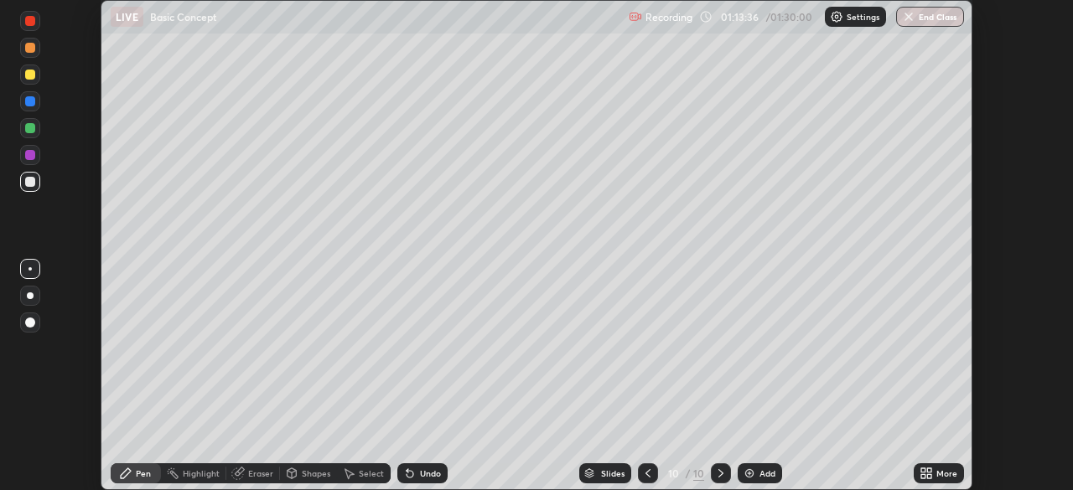
click at [927, 475] on icon at bounding box center [929, 476] width 4 height 4
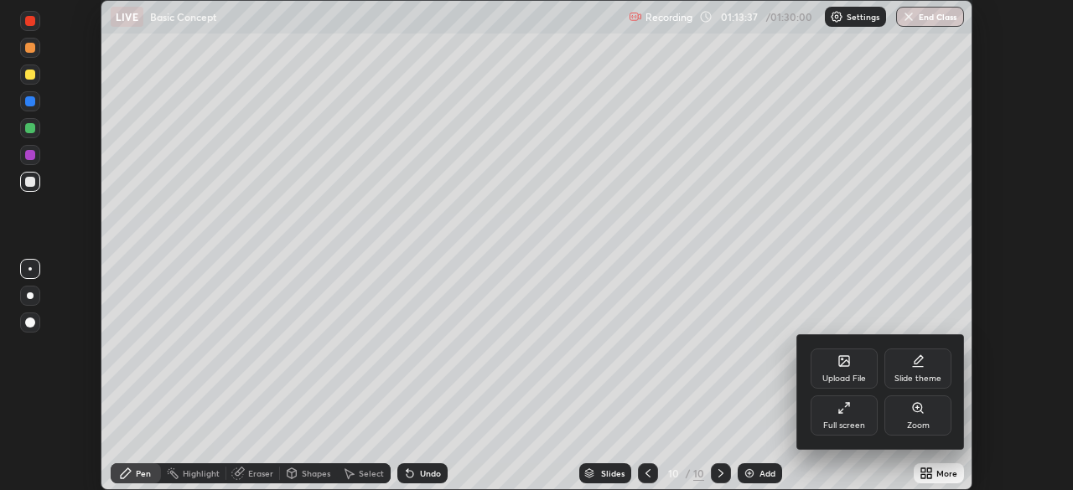
click at [833, 412] on div "Full screen" at bounding box center [844, 416] width 67 height 40
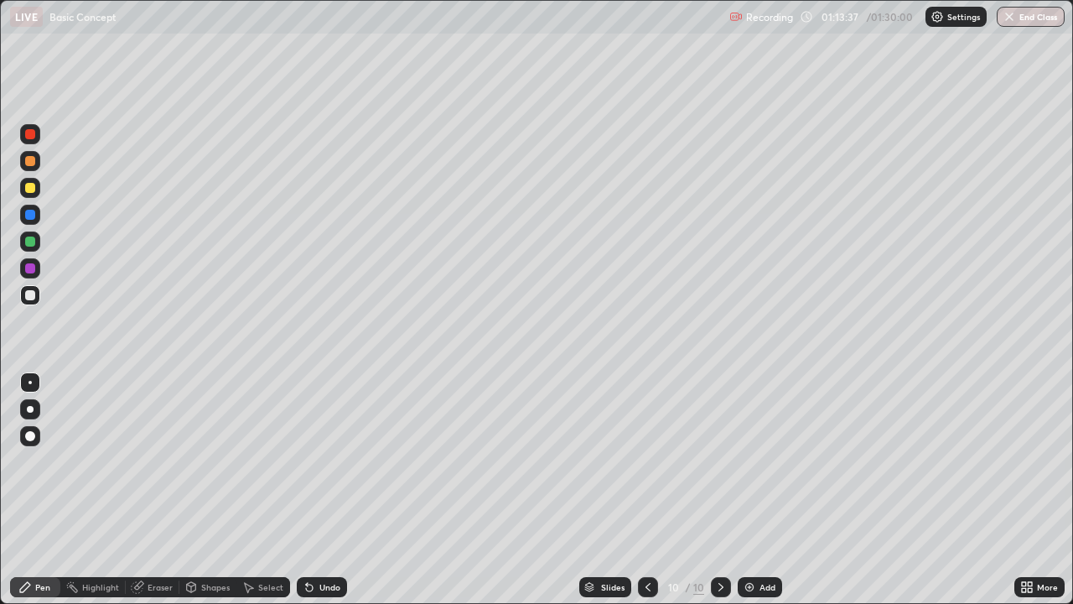
scroll to position [604, 1073]
click at [320, 490] on div "Undo" at bounding box center [329, 587] width 21 height 8
click at [313, 490] on icon at bounding box center [309, 586] width 13 height 13
click at [306, 490] on icon at bounding box center [307, 584] width 2 height 2
click at [262, 490] on div "Select" at bounding box center [270, 587] width 25 height 8
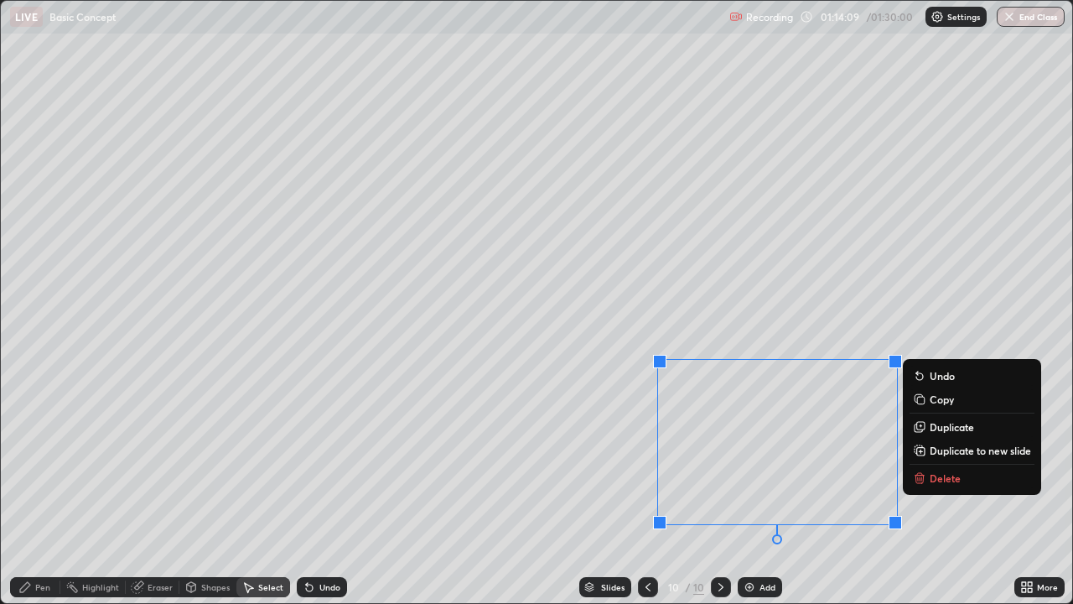
click at [577, 432] on div "0 ° Undo Copy Duplicate Duplicate to new slide Delete" at bounding box center [536, 302] width 1071 height 602
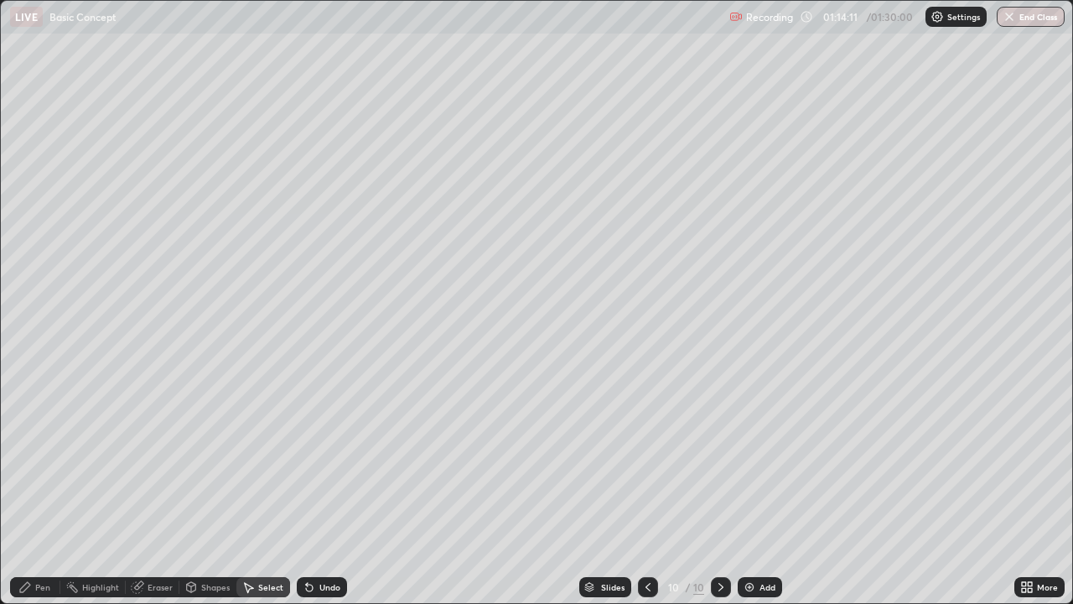
click at [35, 490] on div "Pen" at bounding box center [42, 587] width 15 height 8
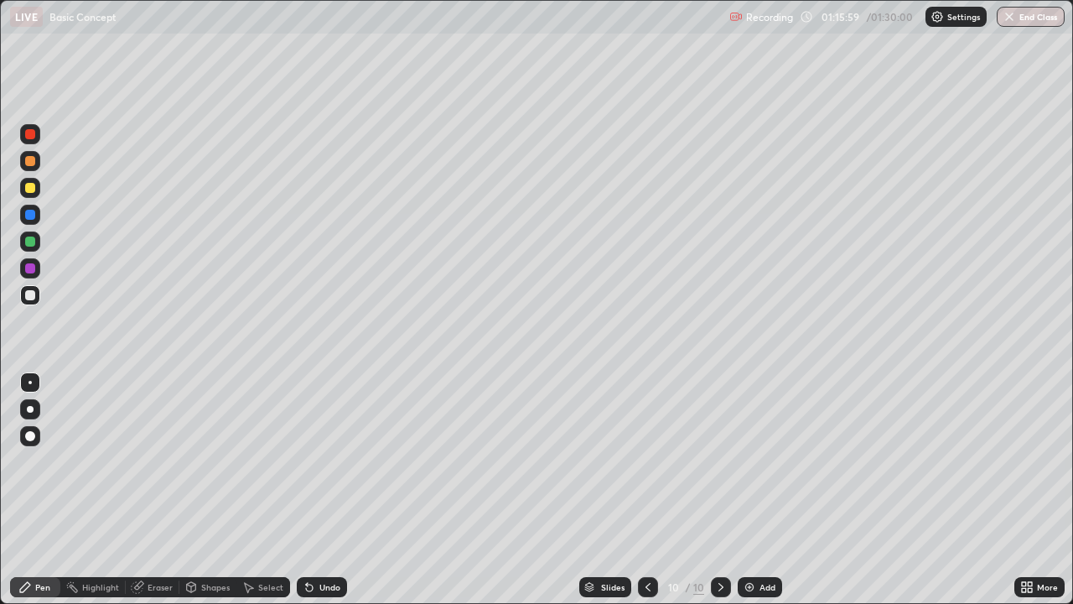
click at [150, 490] on div "Eraser" at bounding box center [160, 587] width 25 height 8
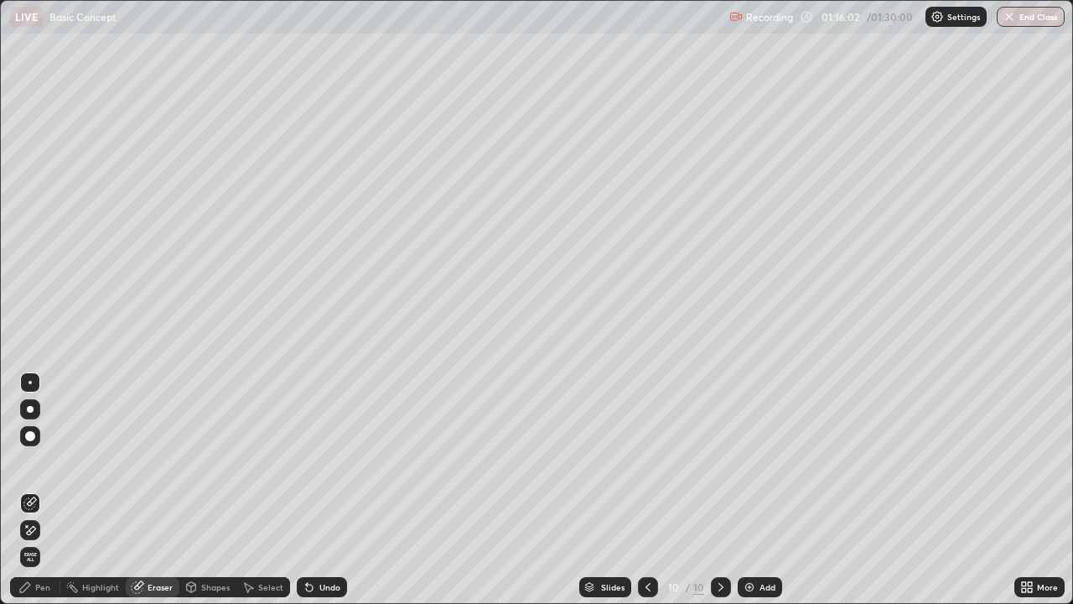
click at [29, 490] on icon at bounding box center [24, 586] width 13 height 13
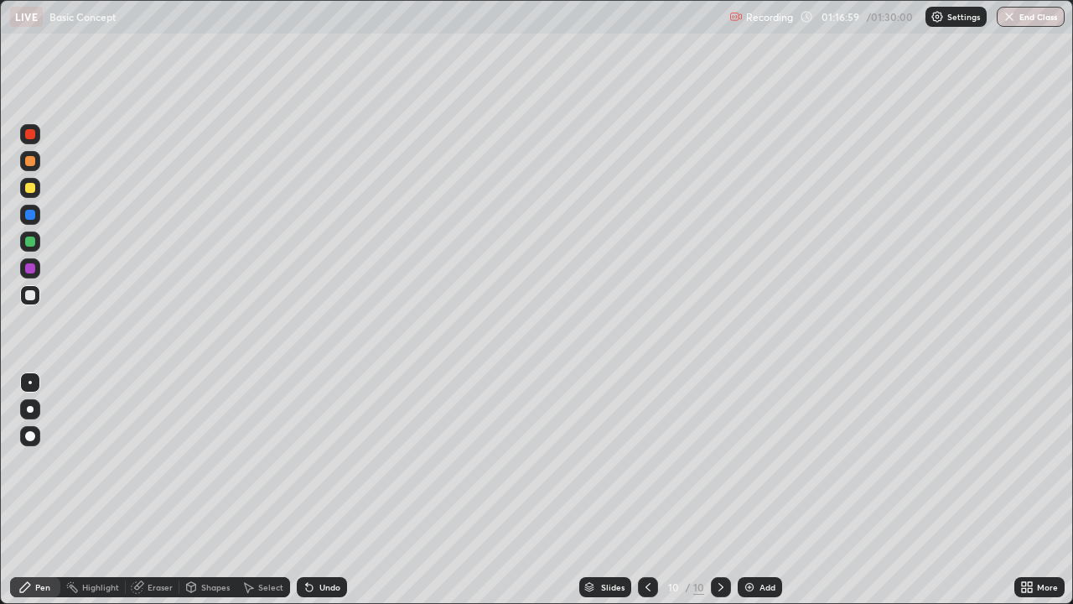
click at [28, 219] on div at bounding box center [30, 215] width 10 height 10
click at [34, 292] on div at bounding box center [30, 295] width 10 height 10
click at [319, 490] on div "Undo" at bounding box center [329, 587] width 21 height 8
click at [156, 490] on div "Eraser" at bounding box center [153, 587] width 54 height 20
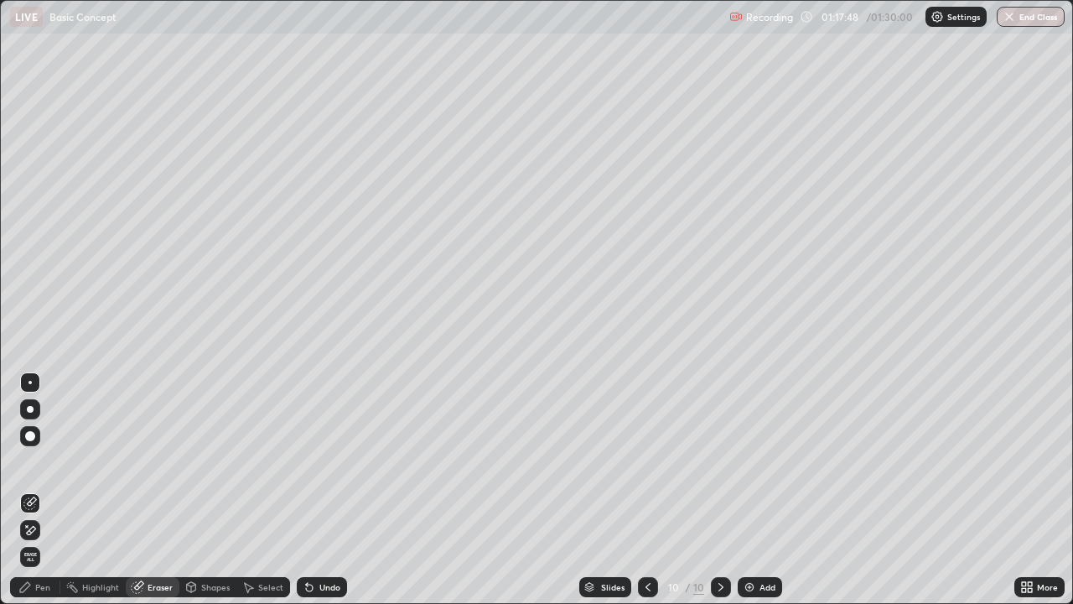
click at [43, 490] on div "Pen" at bounding box center [42, 587] width 15 height 8
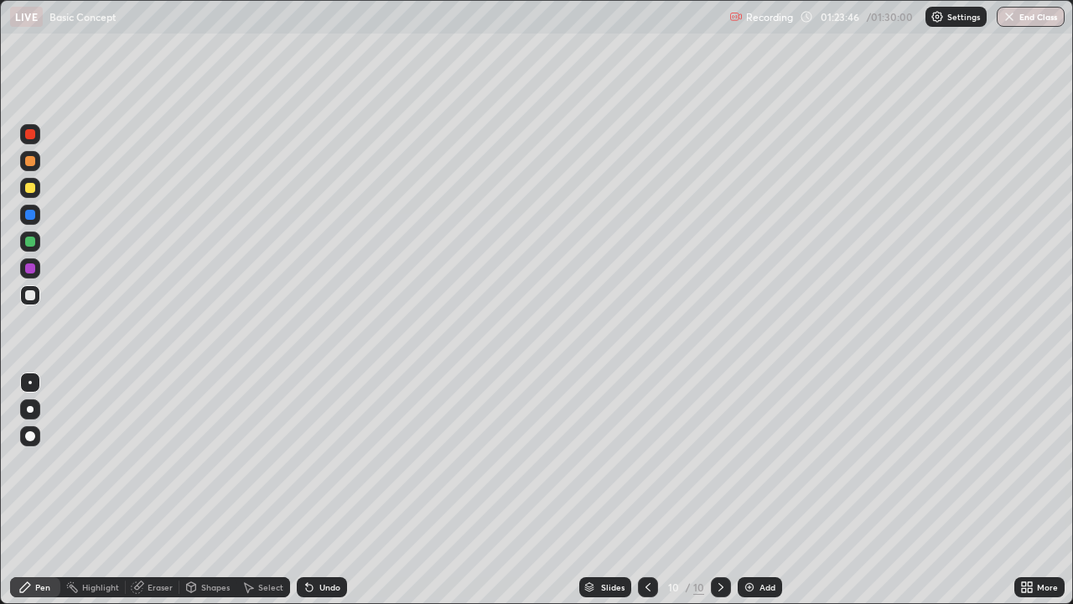
click at [158, 490] on div "Eraser" at bounding box center [160, 587] width 25 height 8
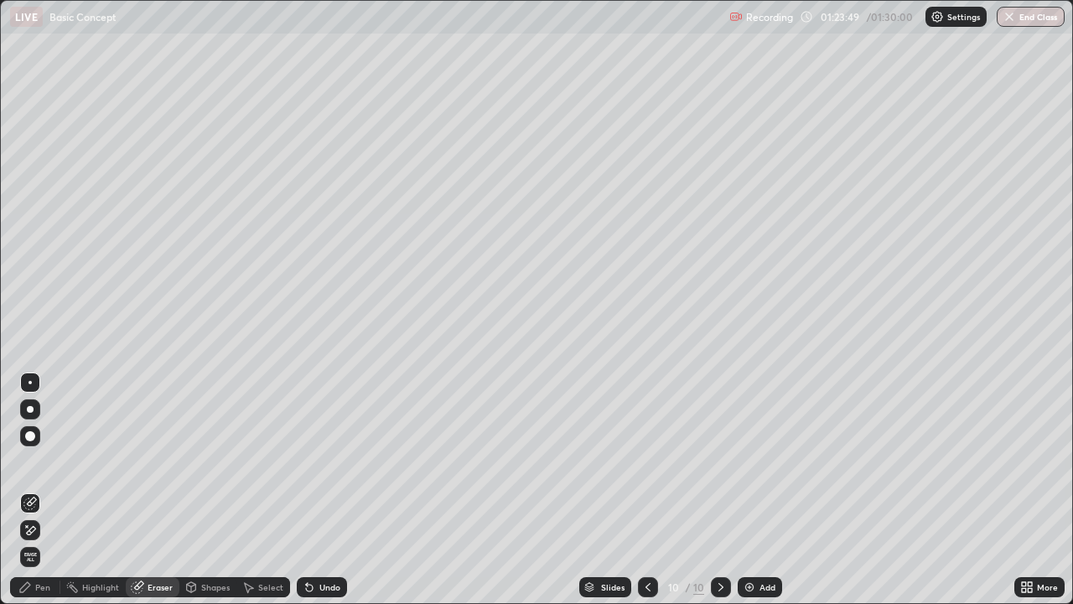
click at [45, 490] on div "Pen" at bounding box center [42, 587] width 15 height 8
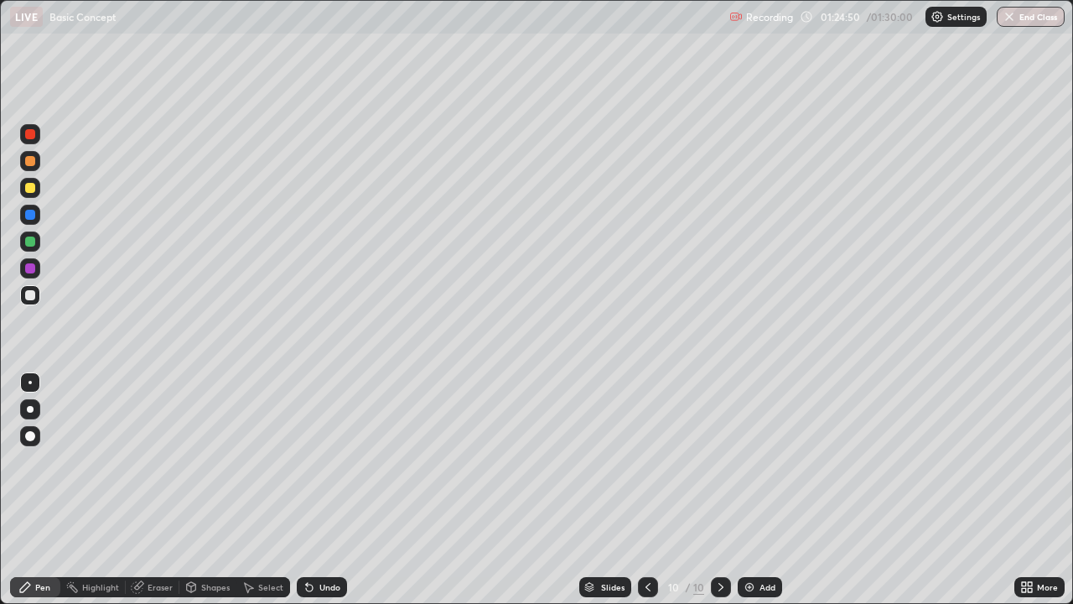
click at [104, 490] on div "Highlight" at bounding box center [100, 587] width 37 height 8
click at [151, 490] on div "Eraser" at bounding box center [160, 587] width 25 height 8
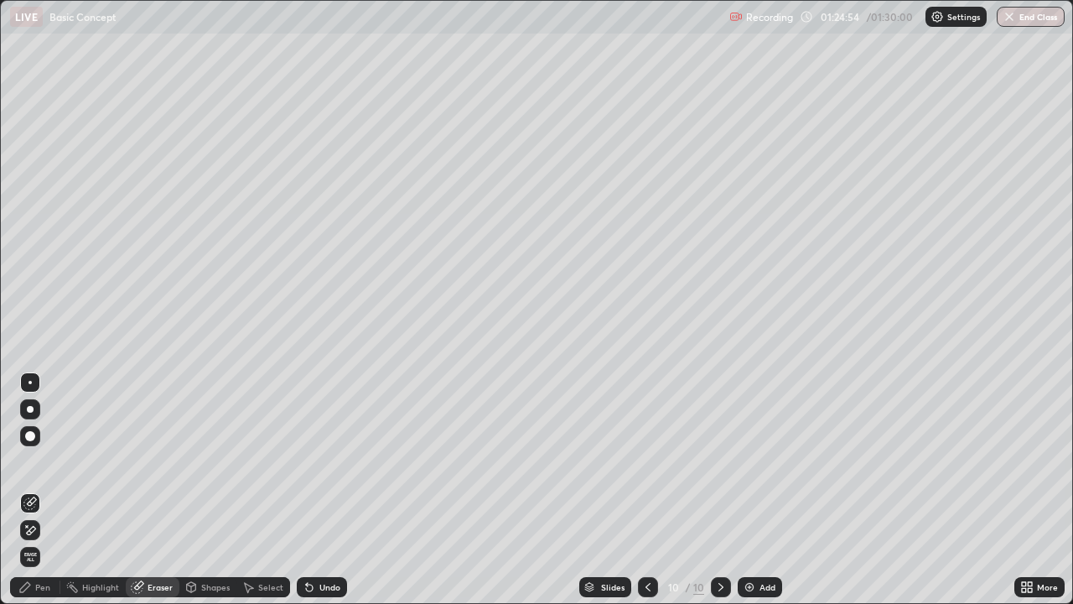
click at [44, 490] on div "Pen" at bounding box center [42, 587] width 15 height 8
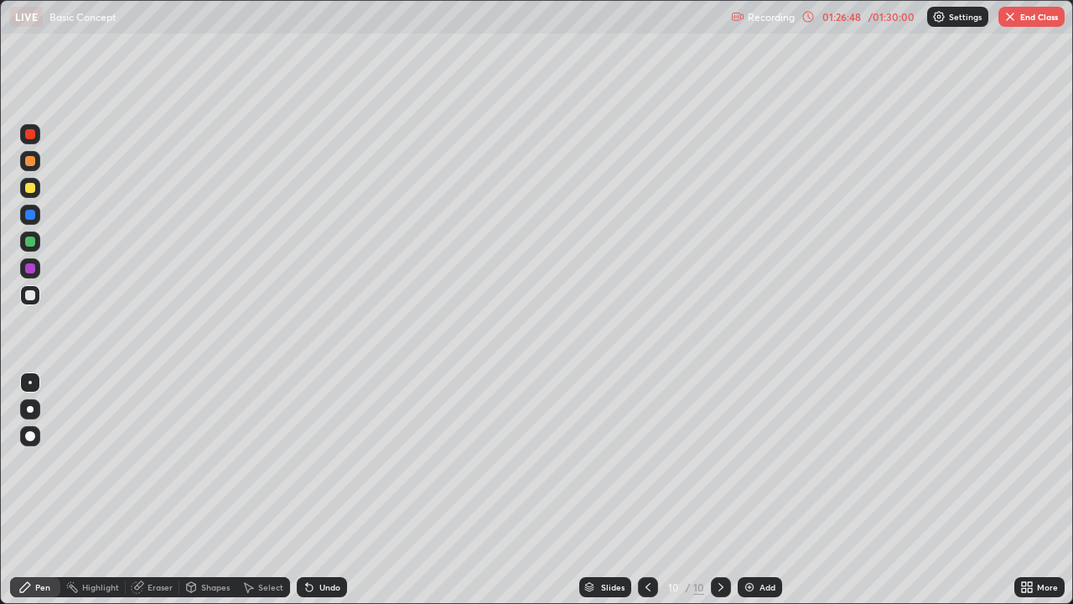
click at [1009, 19] on img "button" at bounding box center [1009, 16] width 13 height 13
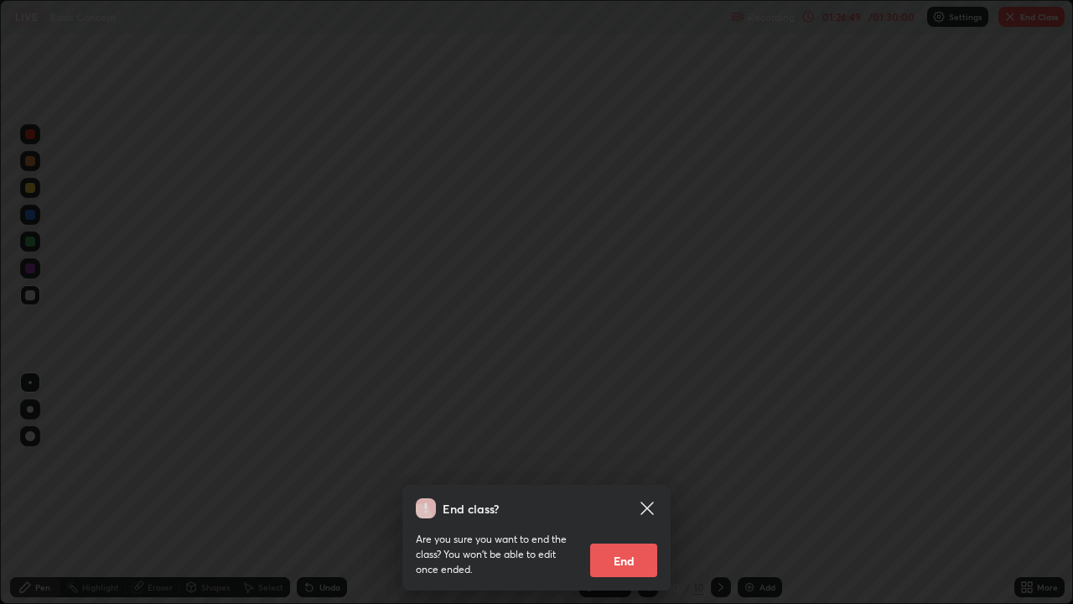
click at [625, 490] on button "End" at bounding box center [623, 560] width 67 height 34
